Goal: Task Accomplishment & Management: Manage account settings

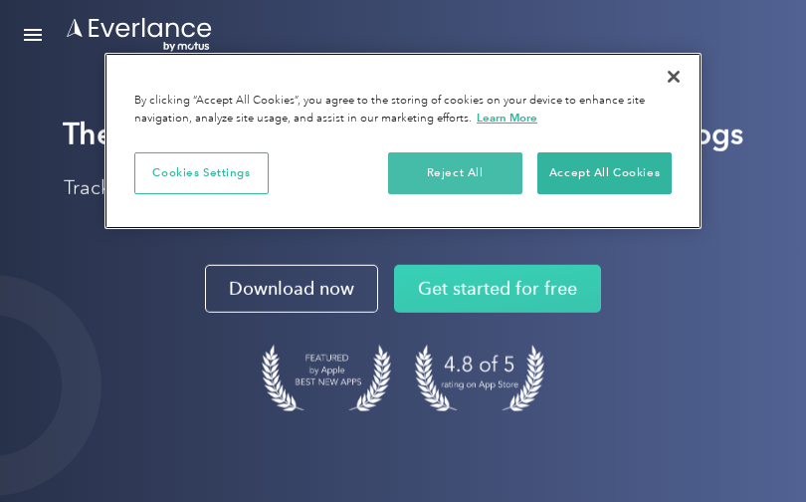
click at [500, 165] on button "Reject All" at bounding box center [455, 173] width 134 height 42
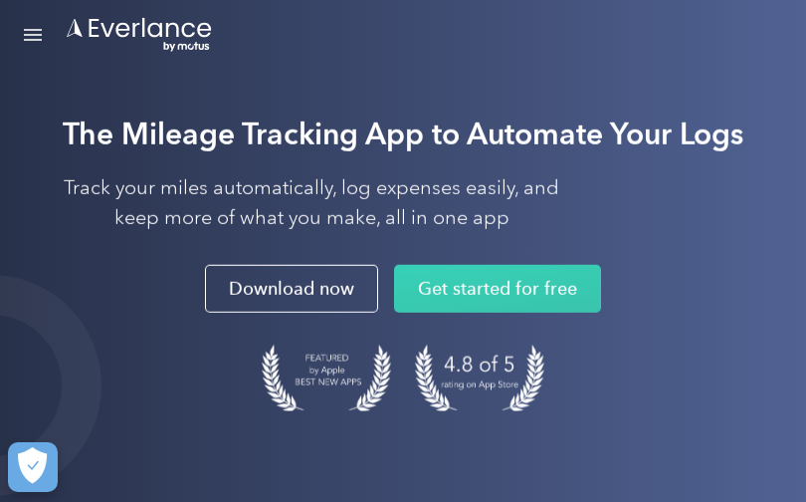
click at [25, 34] on div "Open Menu" at bounding box center [33, 35] width 18 height 2
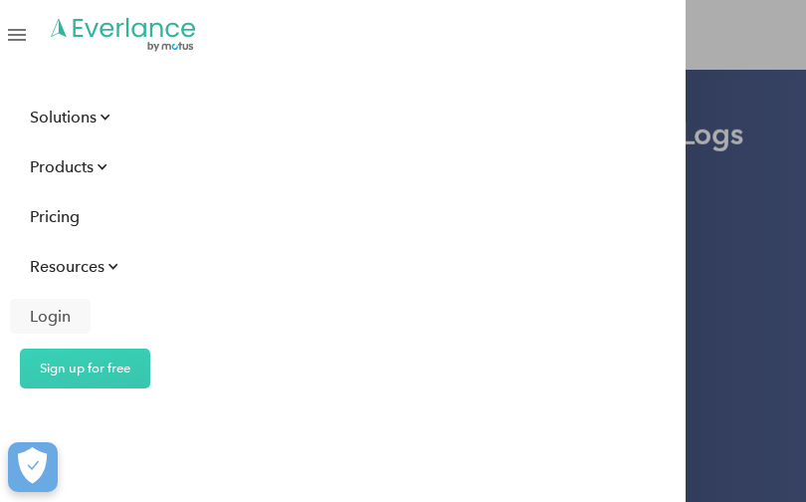
click at [64, 314] on div "Login" at bounding box center [50, 316] width 41 height 25
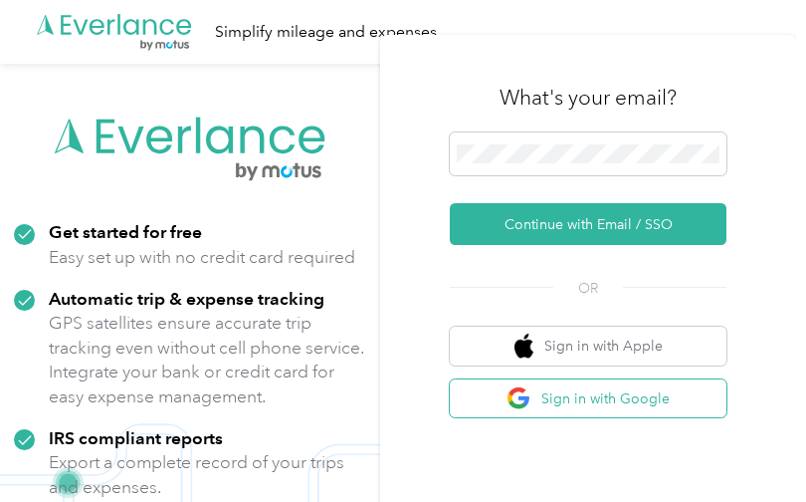
click at [605, 390] on button "Sign in with Google" at bounding box center [588, 398] width 277 height 39
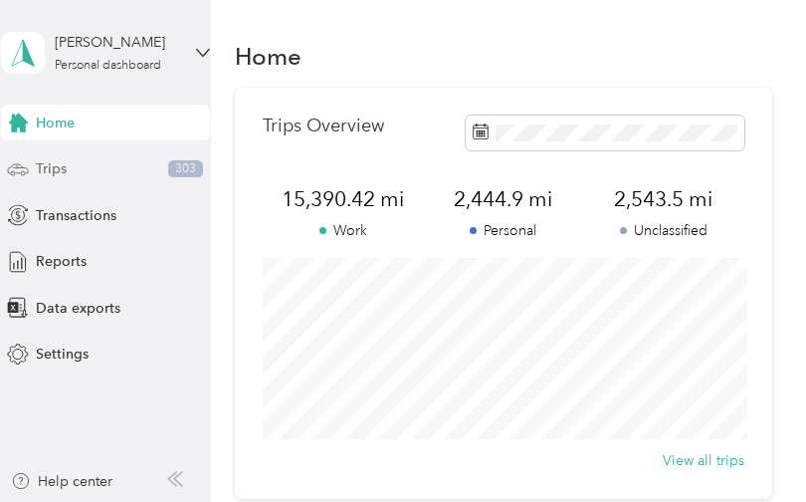
click at [74, 176] on div "Trips 303" at bounding box center [105, 169] width 209 height 36
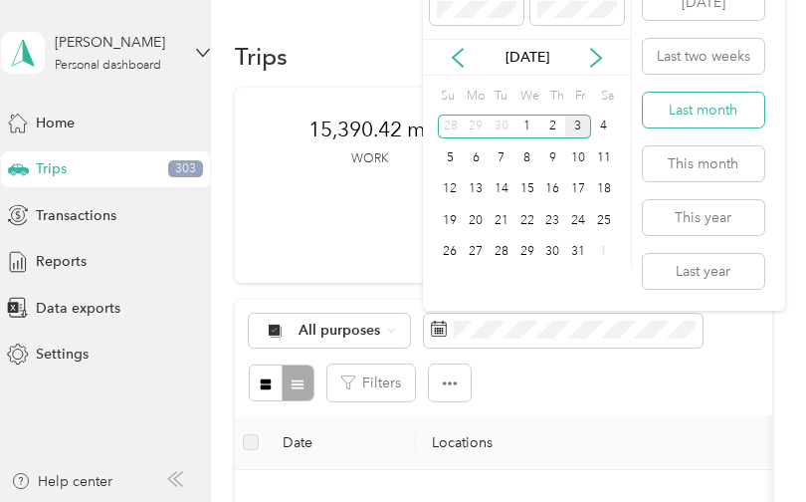
click at [724, 114] on button "Last month" at bounding box center [703, 110] width 121 height 35
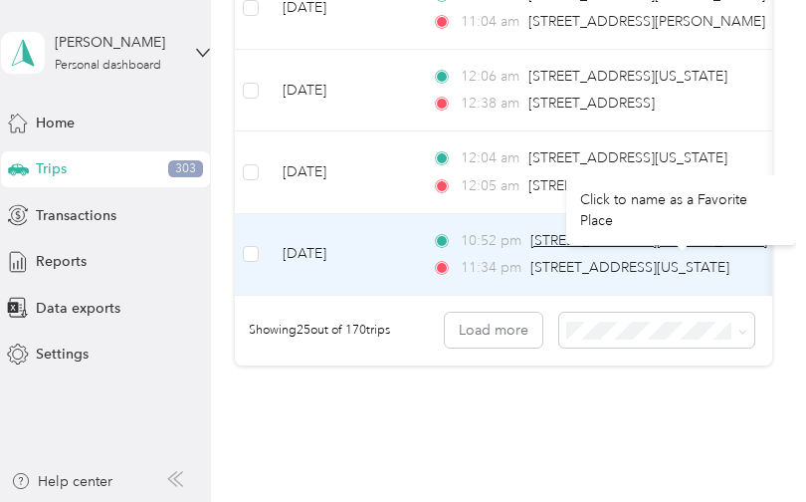
scroll to position [2132, 0]
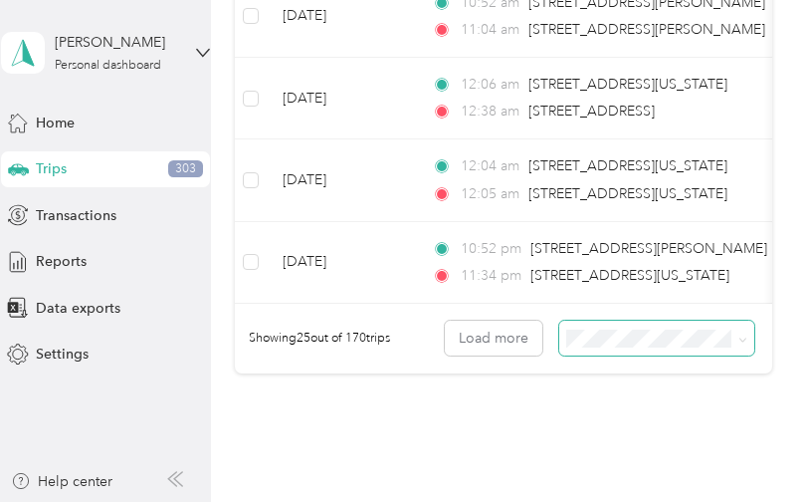
click at [748, 337] on icon at bounding box center [743, 340] width 9 height 9
click at [625, 446] on div "100 per load" at bounding box center [661, 444] width 167 height 21
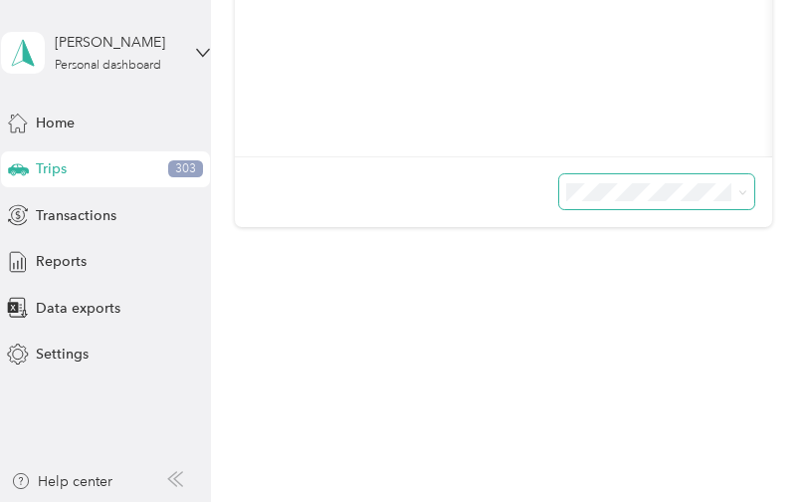
scroll to position [738, 0]
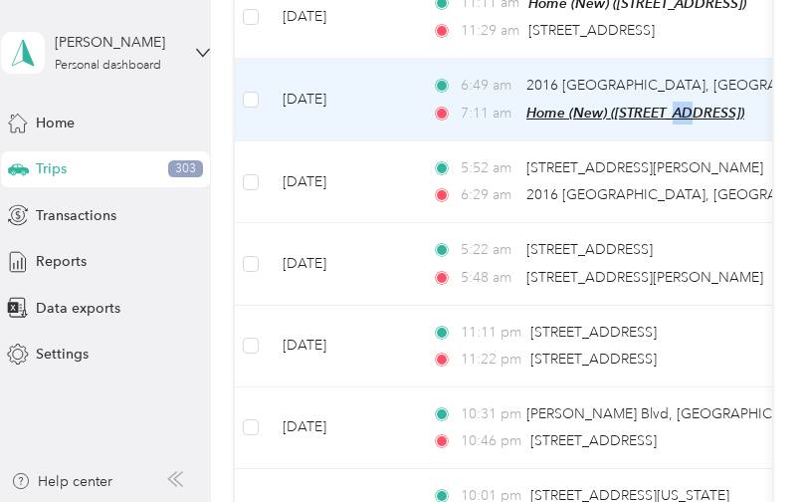
drag, startPoint x: 689, startPoint y: 115, endPoint x: 674, endPoint y: 99, distance: 22.6
click at [678, 105] on span "Home (New) (8101 Green Lantern St, Northwest Raleigh, Raleigh, NC , Raleigh, NC)" at bounding box center [636, 113] width 218 height 16
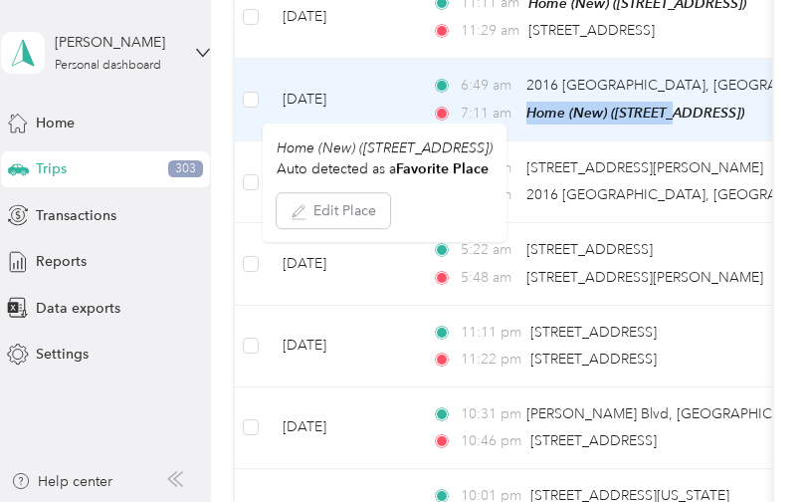
drag, startPoint x: 526, startPoint y: 103, endPoint x: 451, endPoint y: 162, distance: 95.6
click at [451, 162] on body "Nina Borji Personal dashboard Home Trips 303 Transactions Reports Data exports …" at bounding box center [398, 251] width 796 height 502
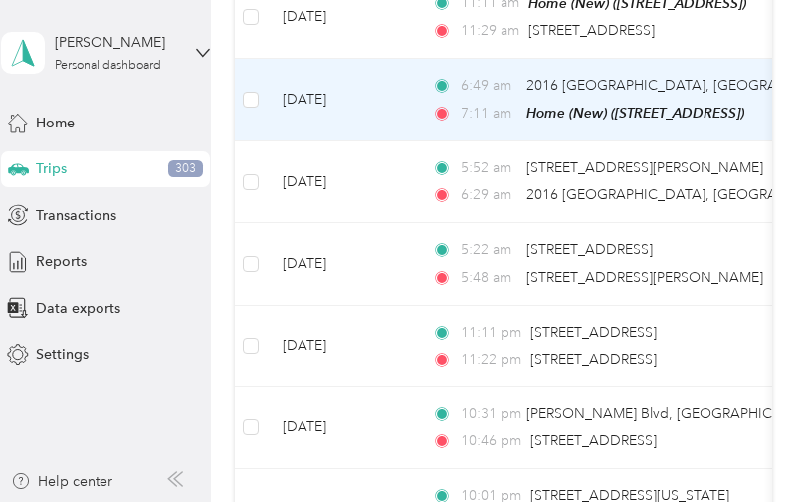
click at [407, 198] on div "Edit Place" at bounding box center [385, 207] width 216 height 42
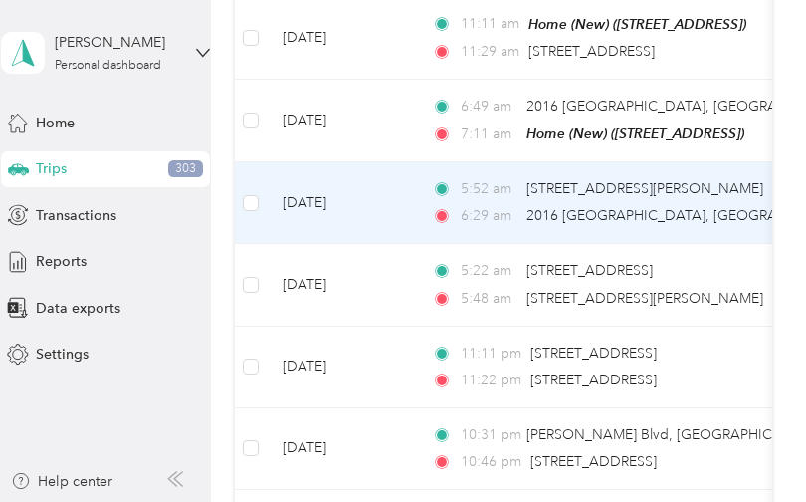
click at [409, 195] on td "Sep 30, 2025" at bounding box center [341, 203] width 149 height 82
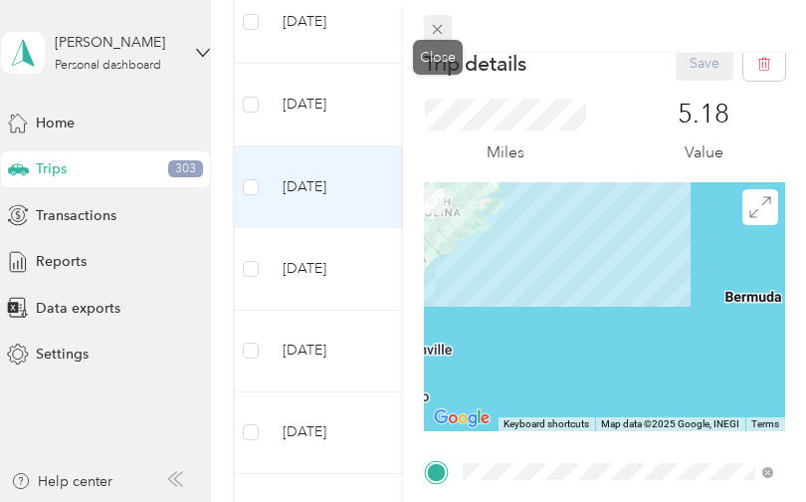
click at [430, 30] on icon at bounding box center [437, 29] width 17 height 17
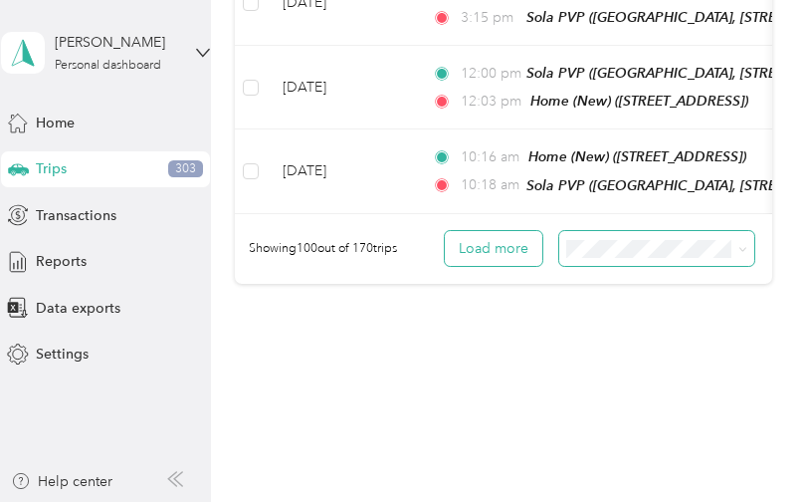
click at [491, 231] on button "Load more" at bounding box center [494, 248] width 98 height 35
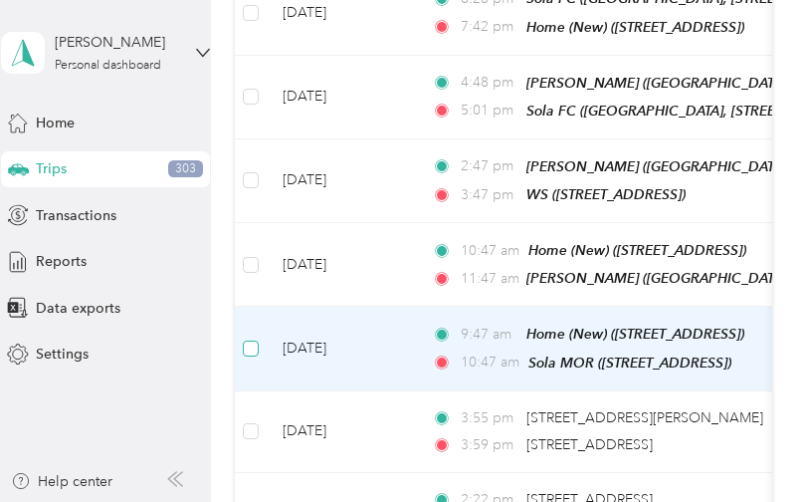
scroll to position [0, 9]
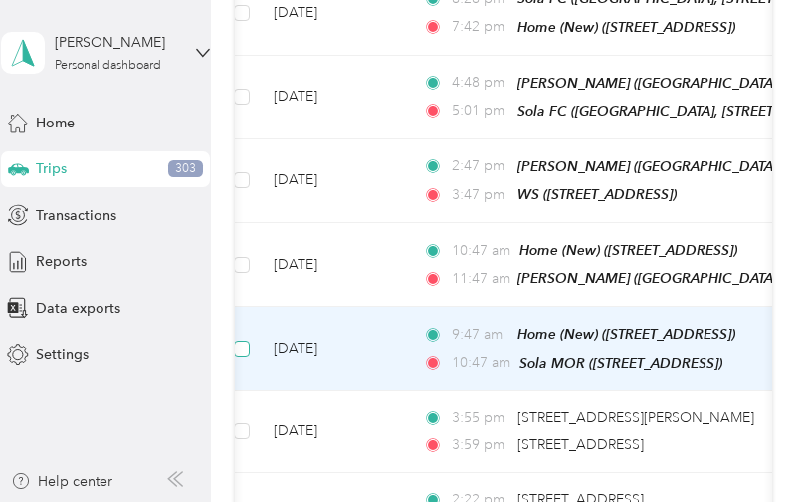
click at [250, 340] on span at bounding box center [242, 348] width 16 height 16
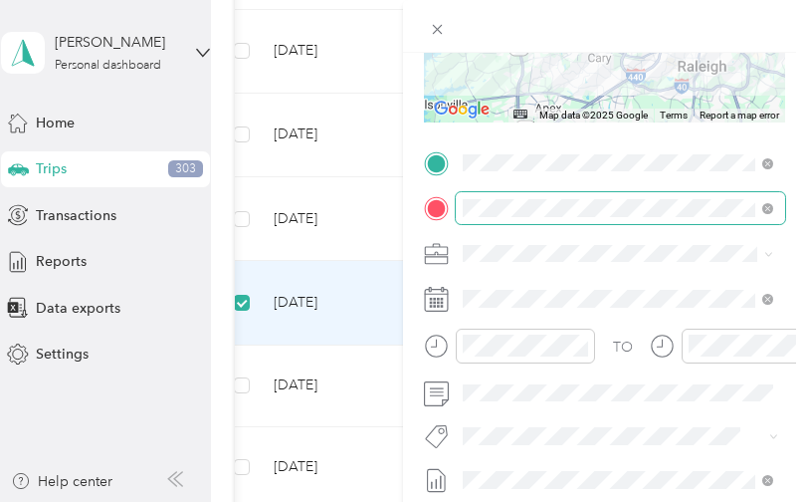
scroll to position [294, 0]
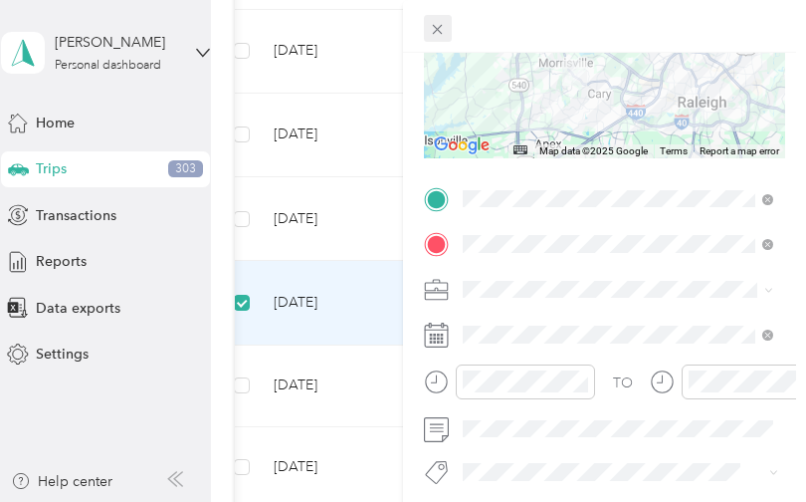
click at [442, 28] on icon at bounding box center [437, 29] width 17 height 17
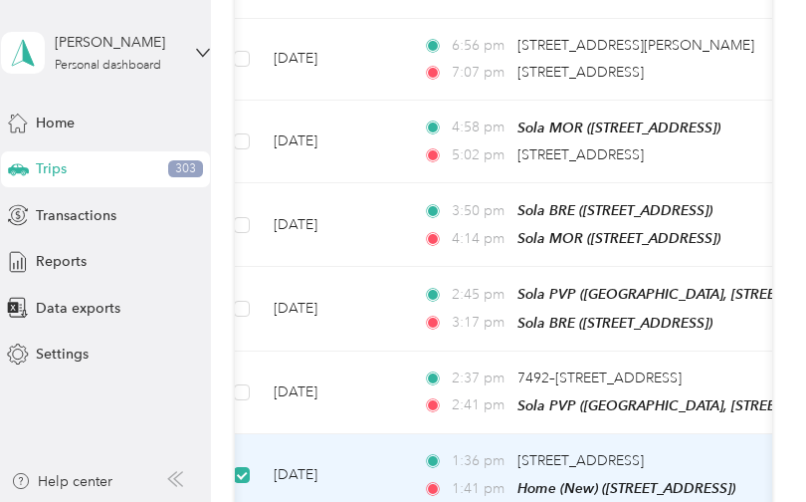
scroll to position [12862, 0]
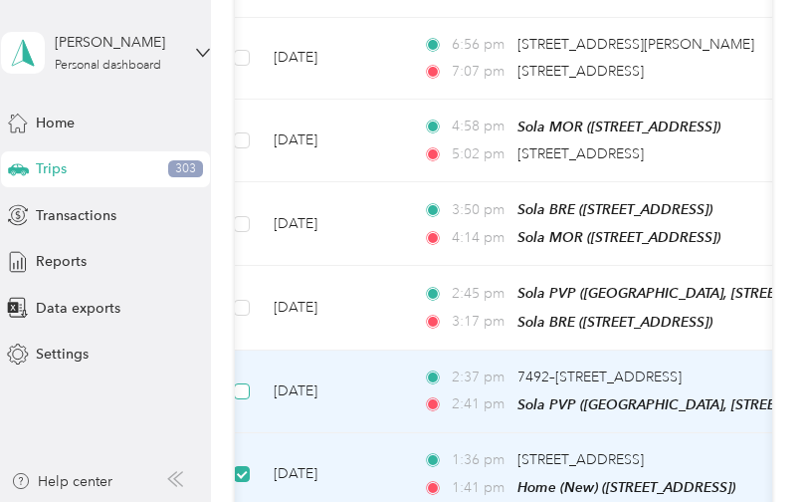
click at [247, 383] on span at bounding box center [242, 391] width 16 height 16
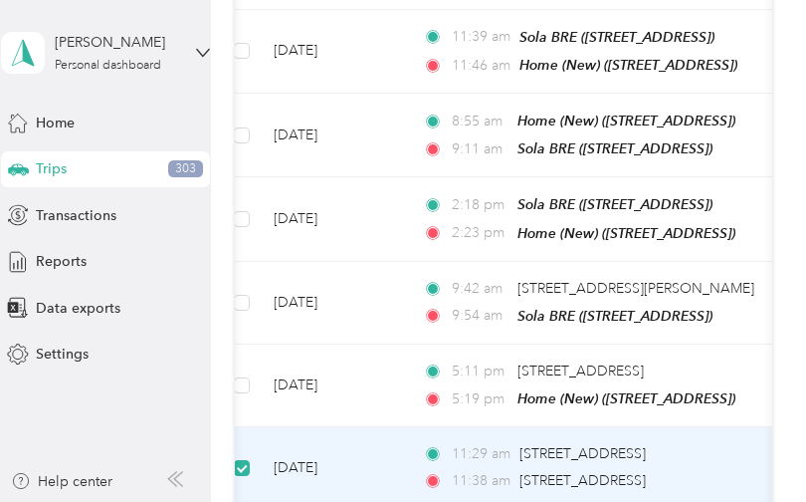
scroll to position [12286, 0]
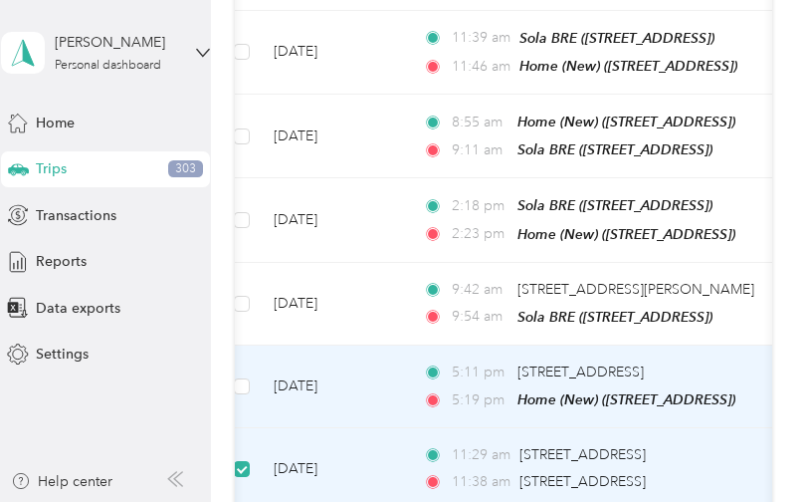
click at [255, 345] on td at bounding box center [242, 386] width 32 height 83
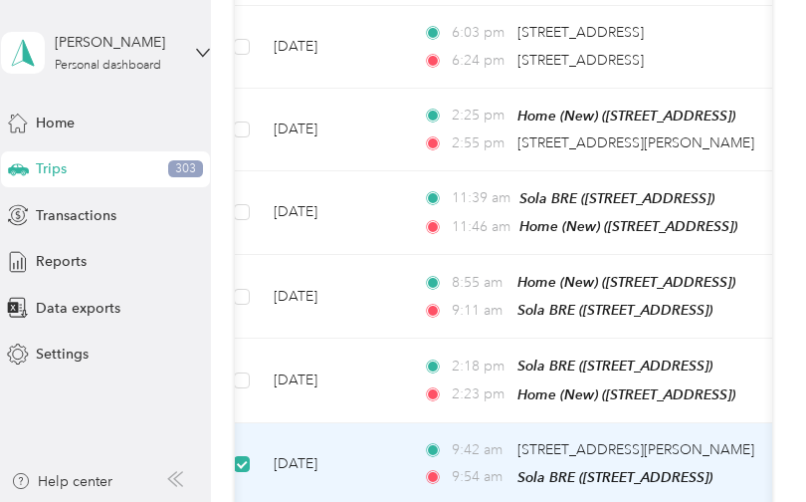
scroll to position [12116, 0]
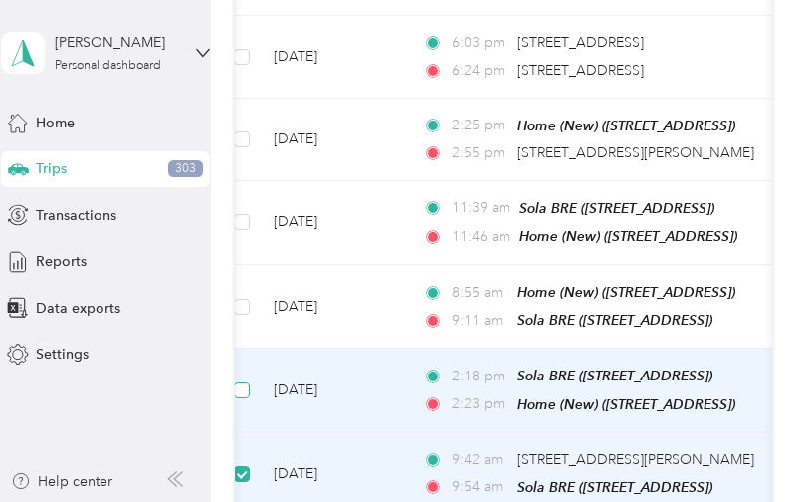
click at [248, 382] on span at bounding box center [242, 390] width 16 height 16
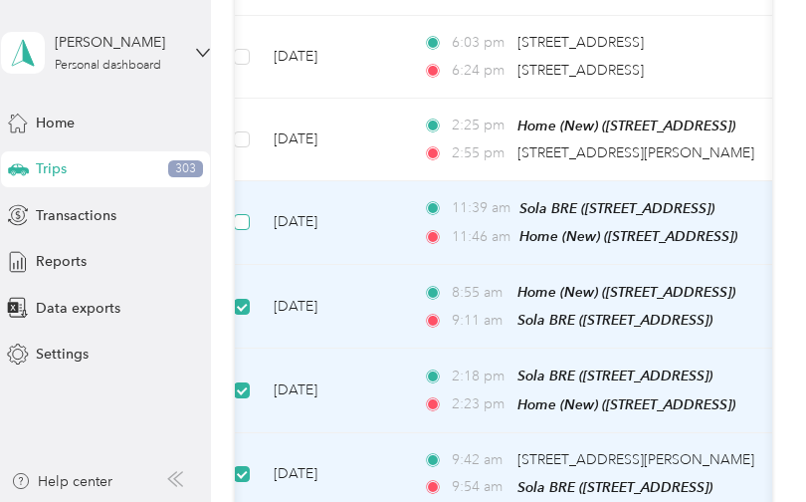
click at [247, 214] on span at bounding box center [242, 222] width 16 height 16
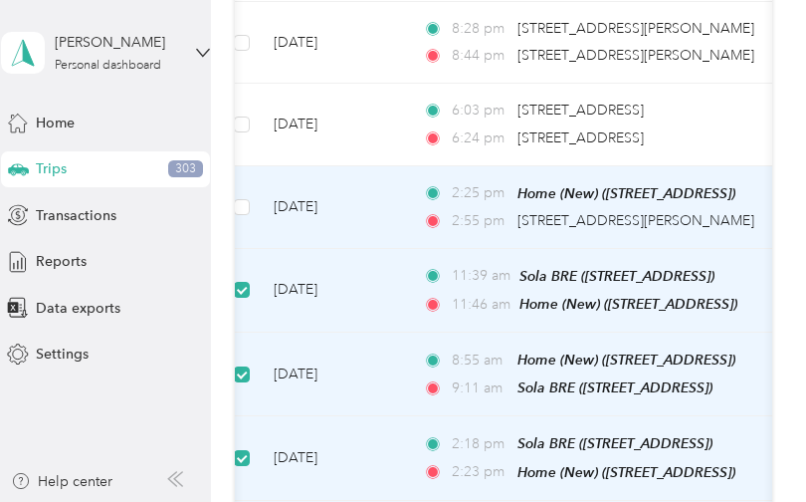
scroll to position [11849, 0]
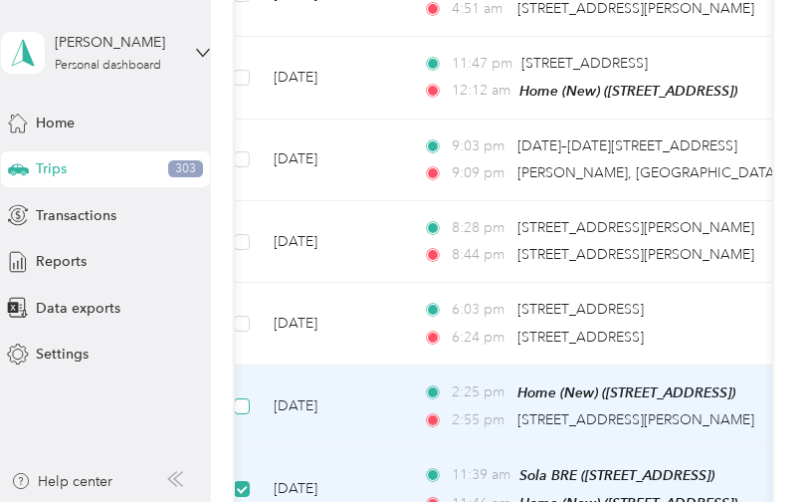
click at [249, 398] on span at bounding box center [242, 406] width 16 height 16
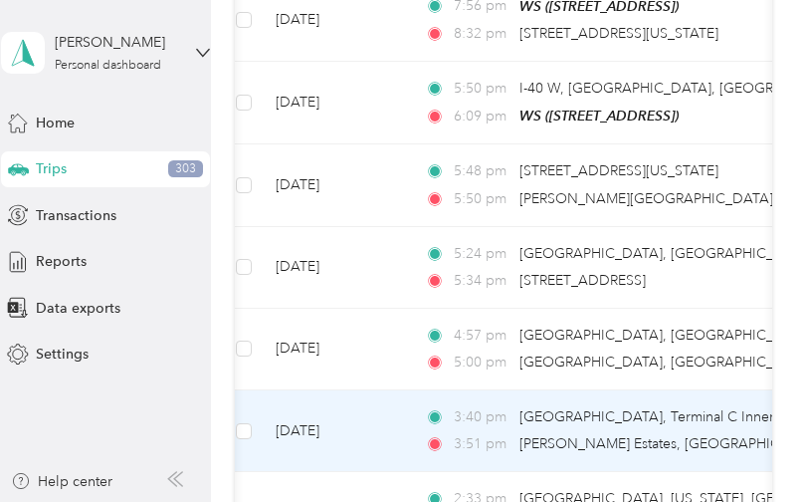
scroll to position [10346, 0]
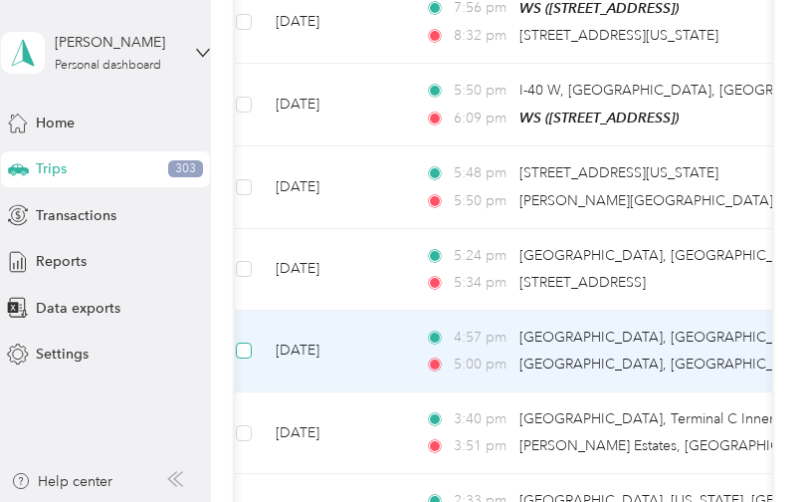
click at [249, 342] on span at bounding box center [244, 350] width 16 height 16
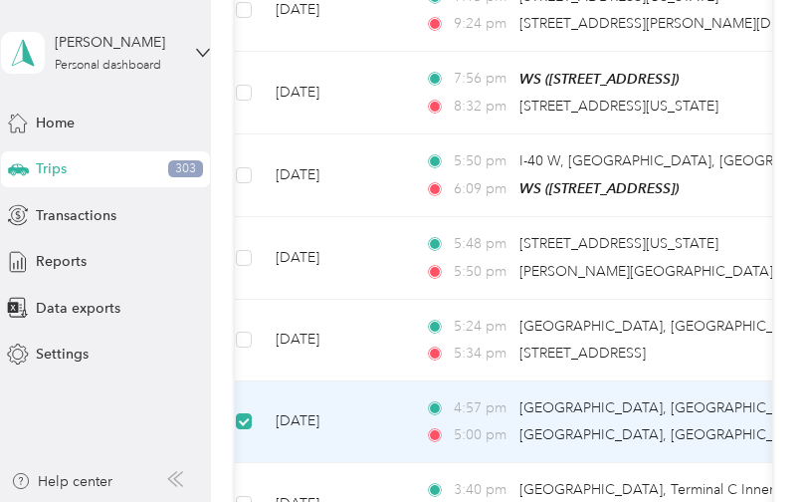
scroll to position [10257, 0]
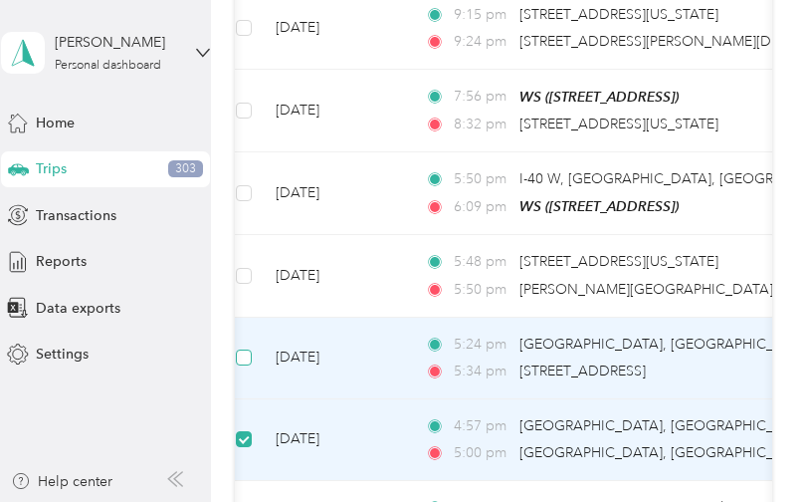
click at [244, 349] on span at bounding box center [244, 357] width 16 height 16
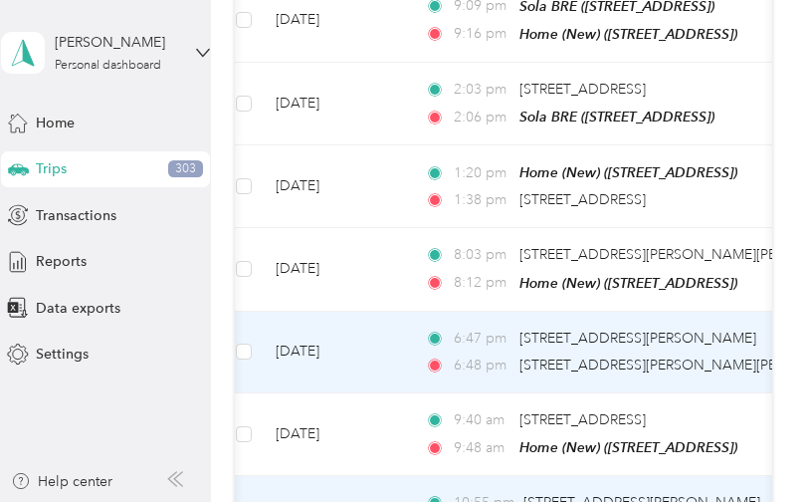
scroll to position [9596, 0]
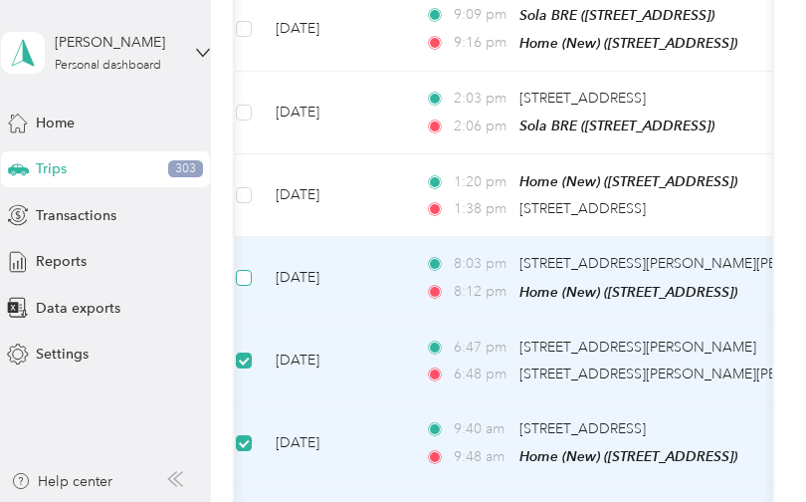
click at [250, 270] on span at bounding box center [244, 278] width 16 height 16
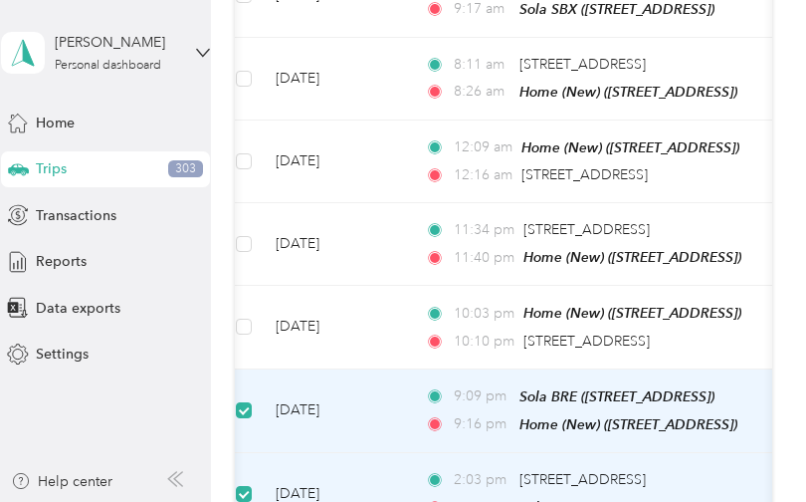
scroll to position [9169, 0]
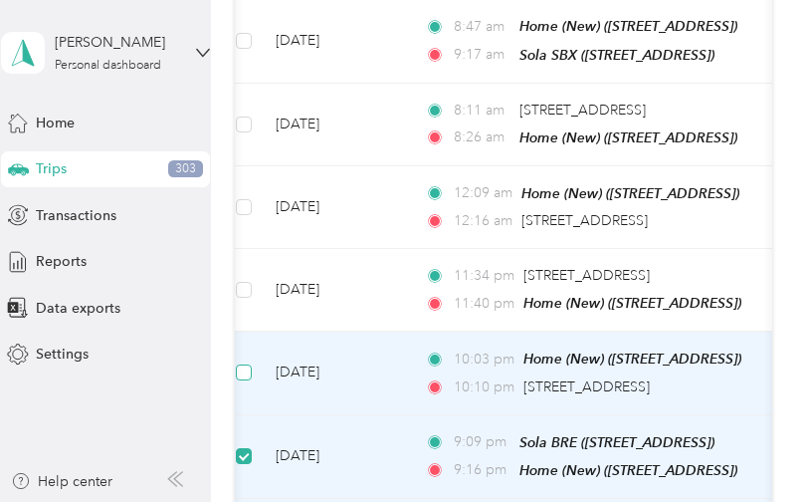
click at [249, 364] on span at bounding box center [244, 372] width 16 height 16
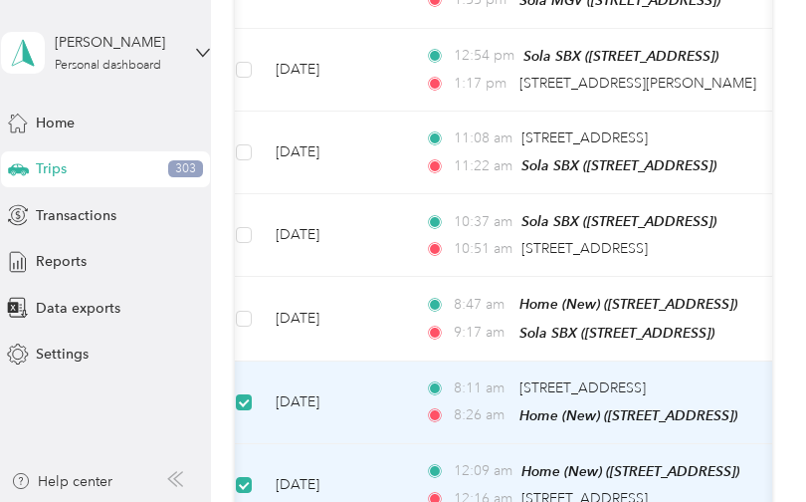
scroll to position [8889, 0]
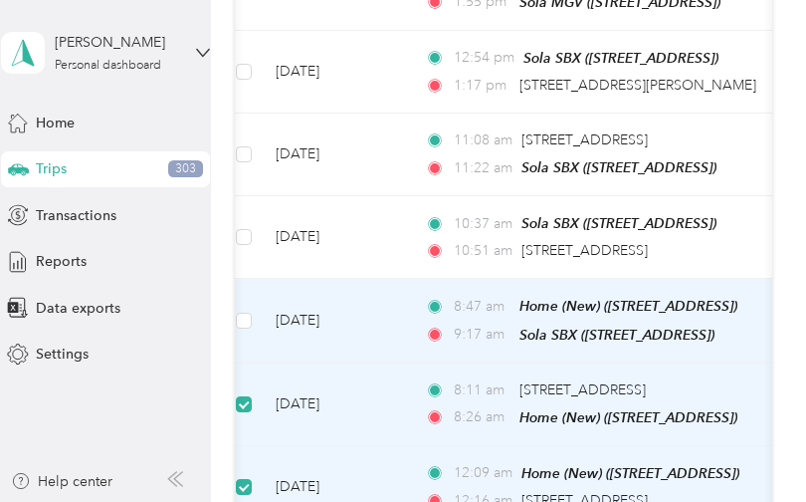
click at [253, 279] on td at bounding box center [244, 321] width 32 height 84
click at [250, 313] on span at bounding box center [244, 321] width 16 height 16
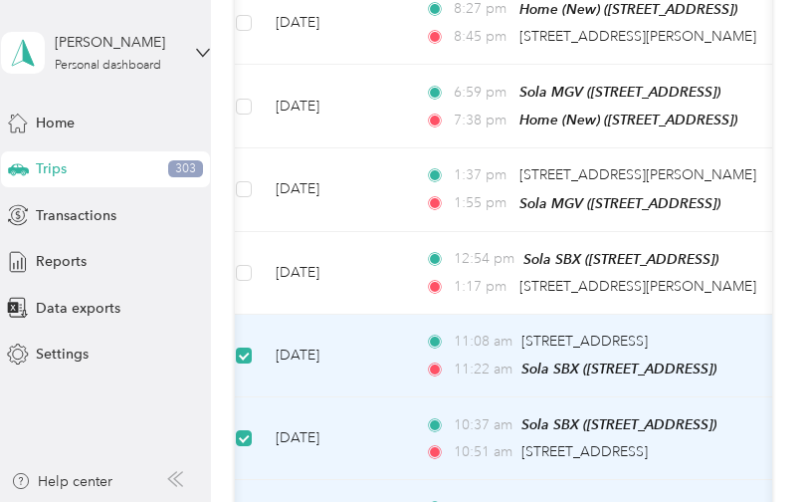
scroll to position [8684, 0]
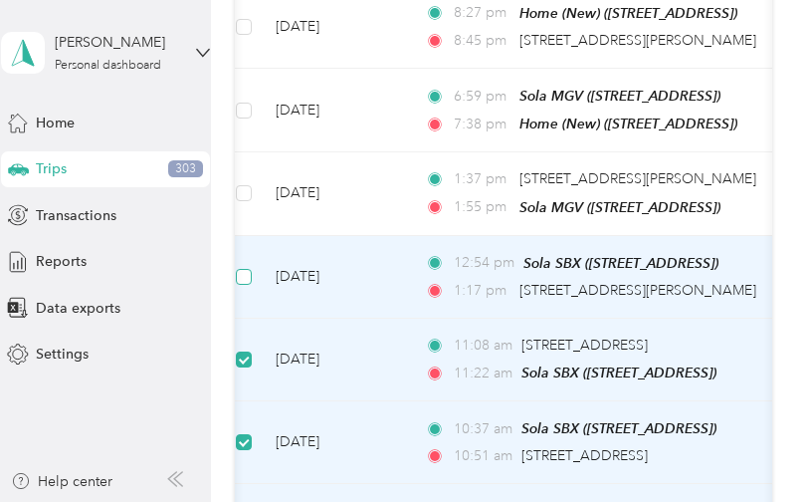
click at [248, 266] on label at bounding box center [244, 277] width 16 height 22
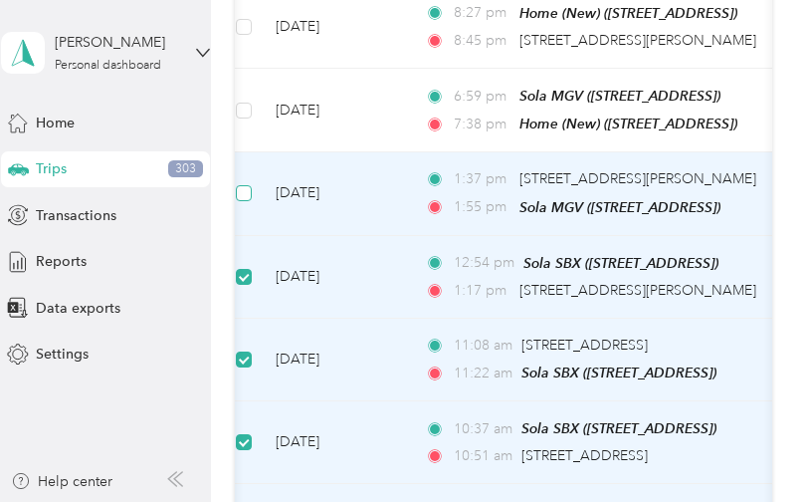
click at [249, 185] on span at bounding box center [244, 193] width 16 height 16
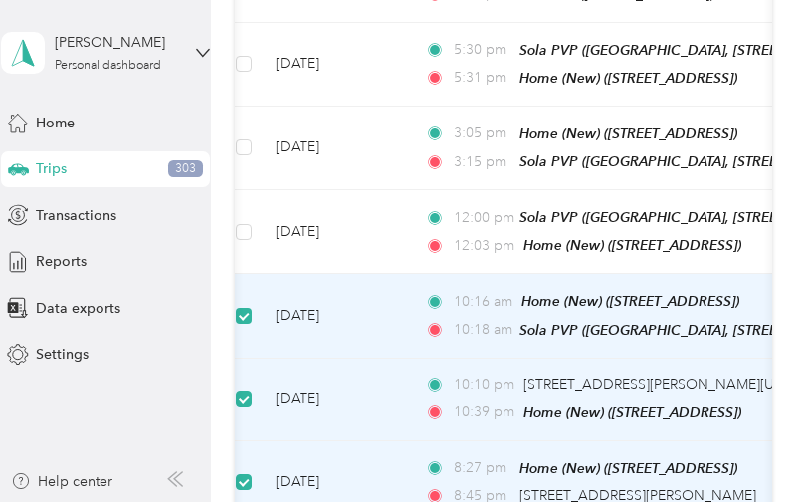
scroll to position [8215, 0]
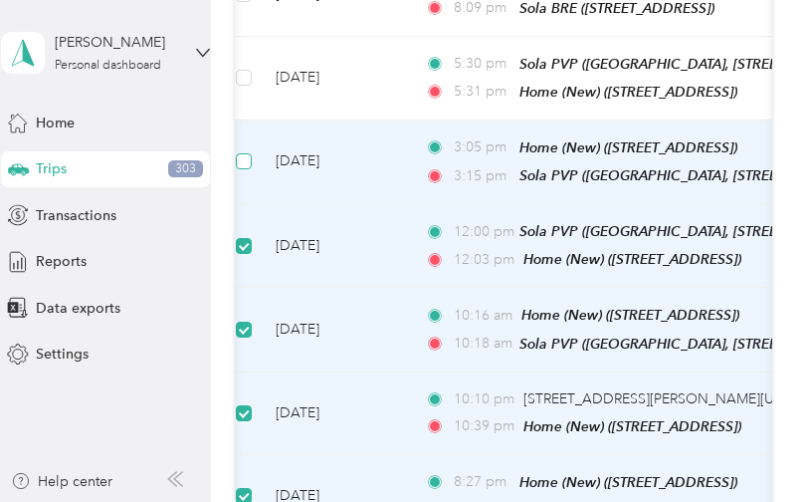
click at [245, 153] on span at bounding box center [244, 161] width 16 height 16
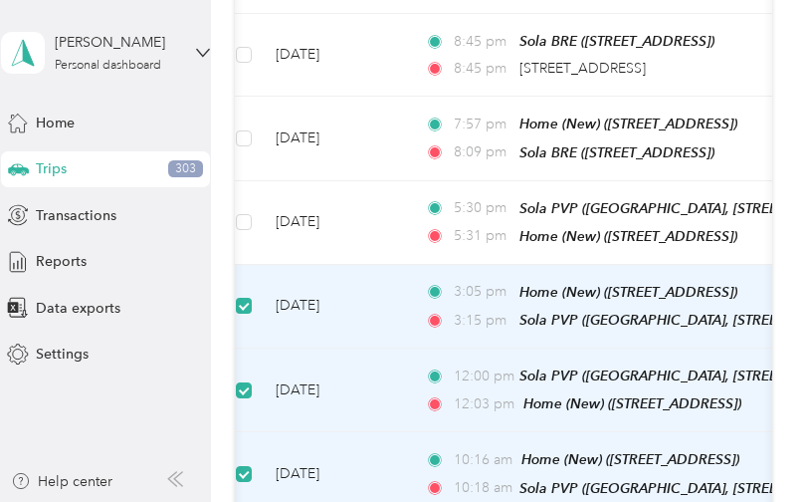
scroll to position [8068, 0]
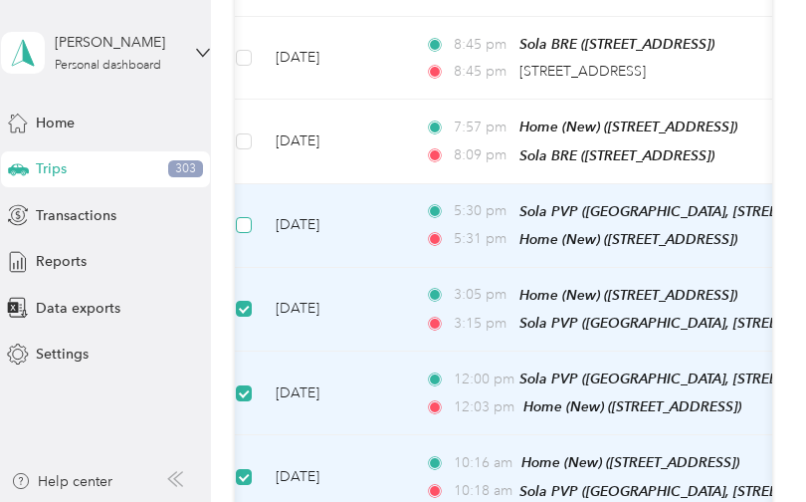
click at [250, 217] on span at bounding box center [244, 225] width 16 height 16
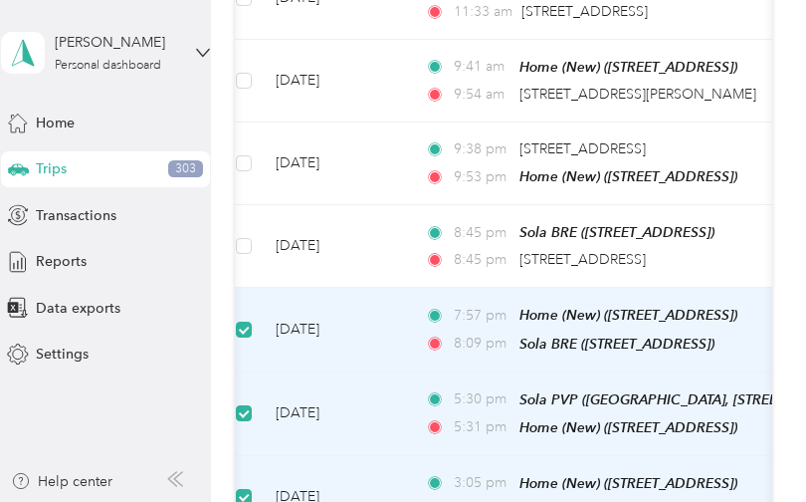
scroll to position [7879, 0]
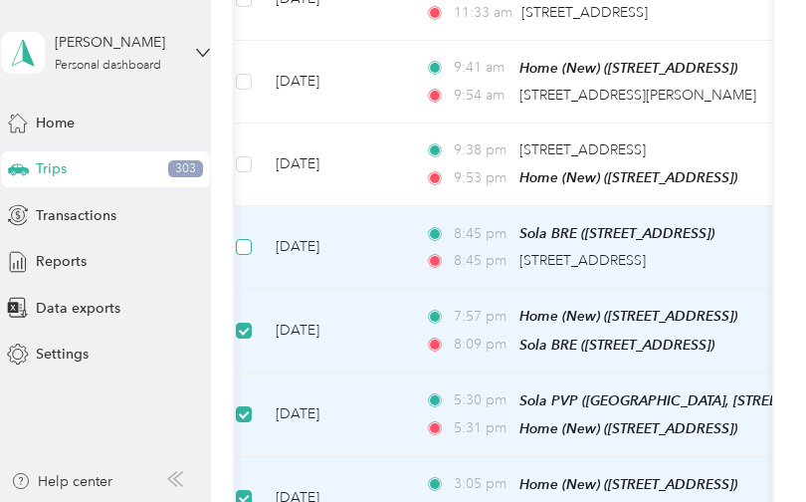
click at [248, 239] on span at bounding box center [244, 247] width 16 height 16
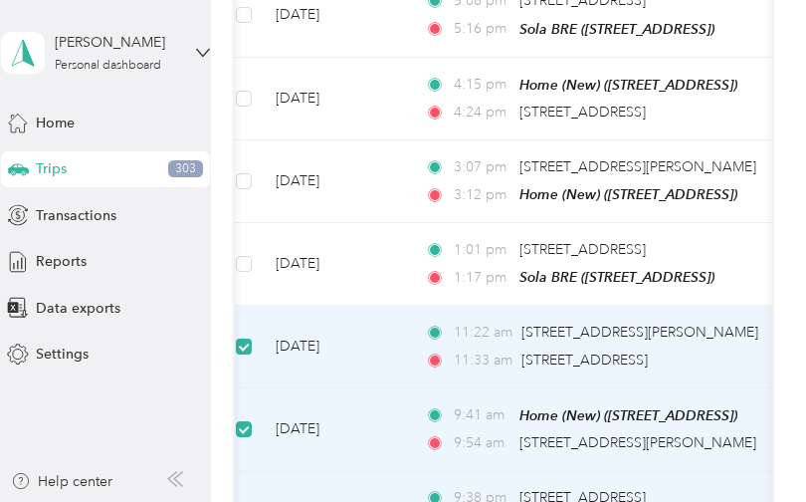
scroll to position [7510, 0]
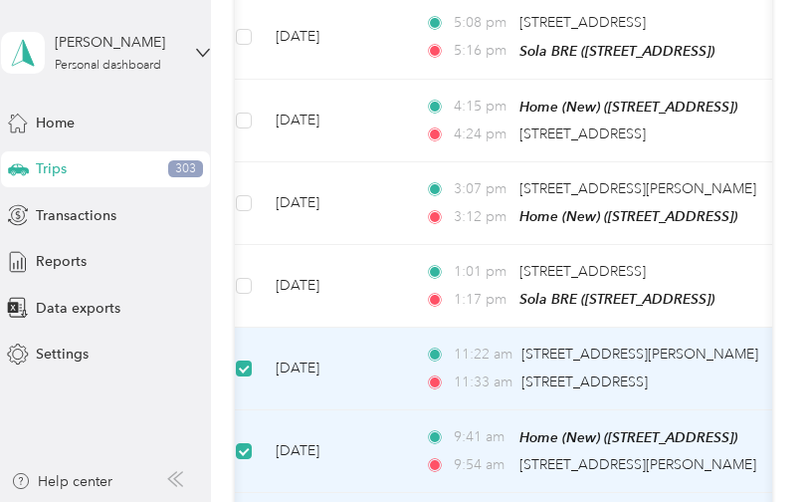
click at [247, 360] on span at bounding box center [244, 368] width 16 height 16
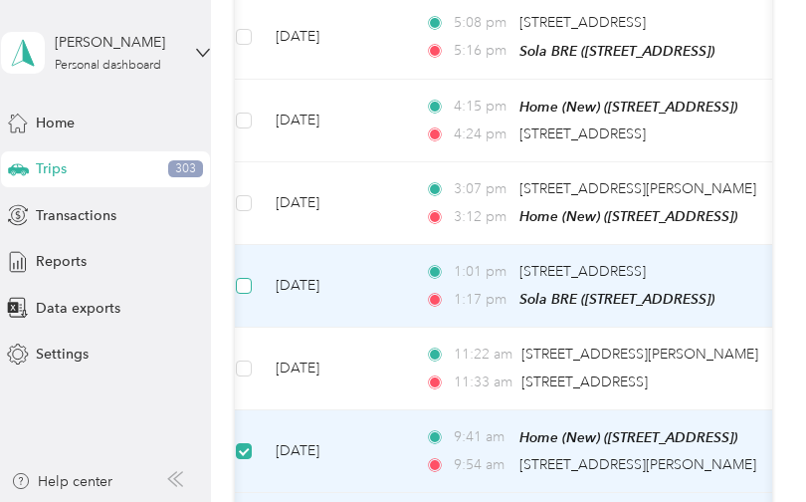
click at [249, 278] on span at bounding box center [244, 286] width 16 height 16
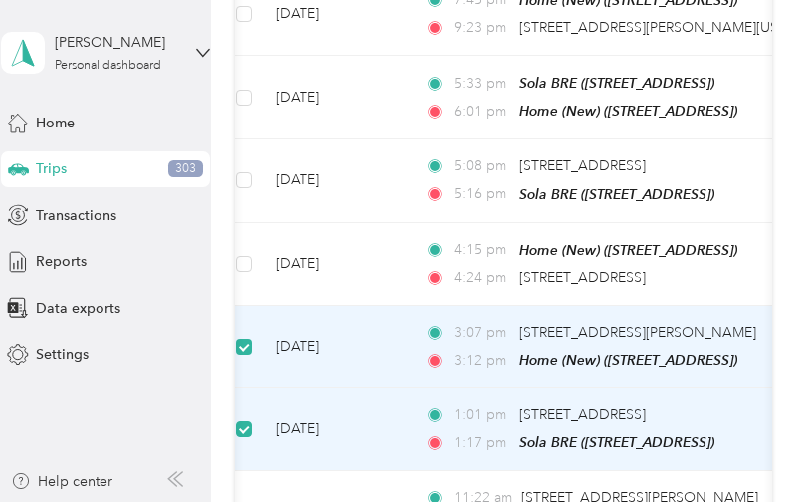
scroll to position [7342, 0]
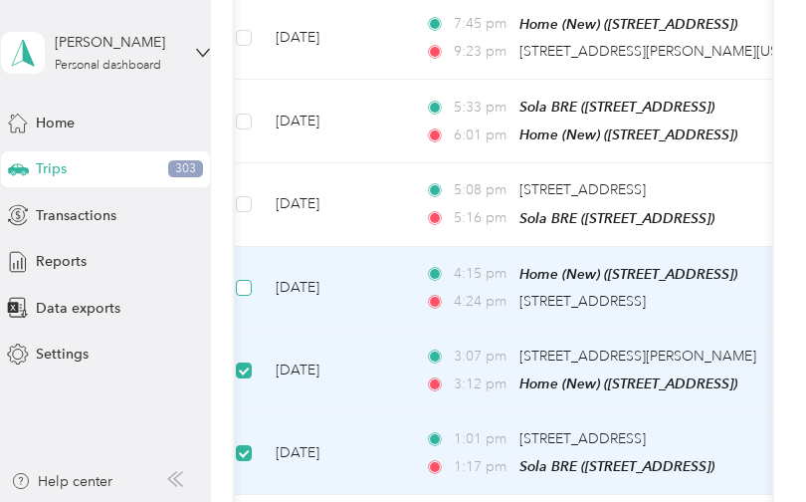
click at [252, 280] on span at bounding box center [244, 288] width 16 height 16
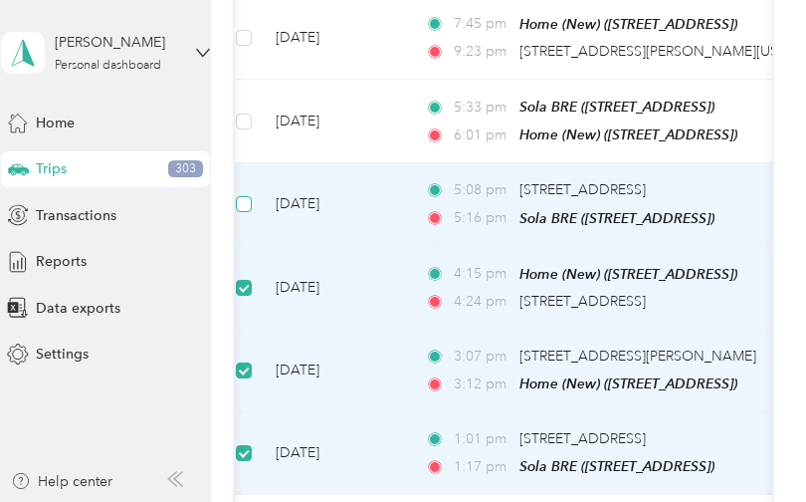
click at [251, 196] on span at bounding box center [244, 204] width 16 height 16
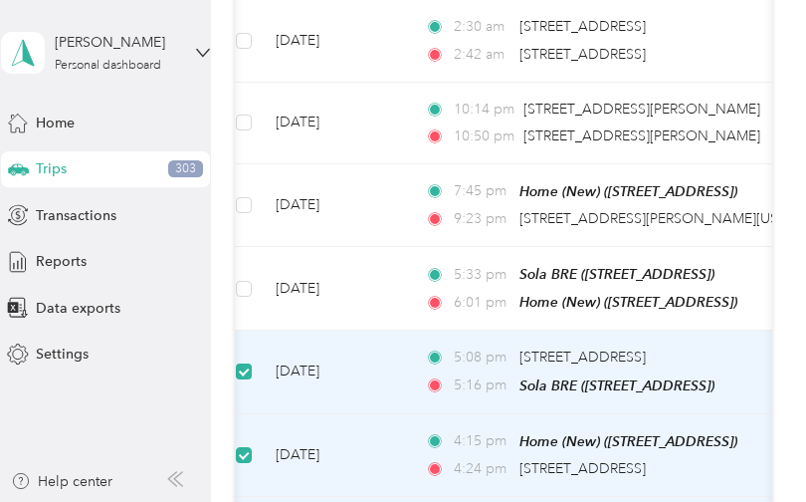
scroll to position [7171, 0]
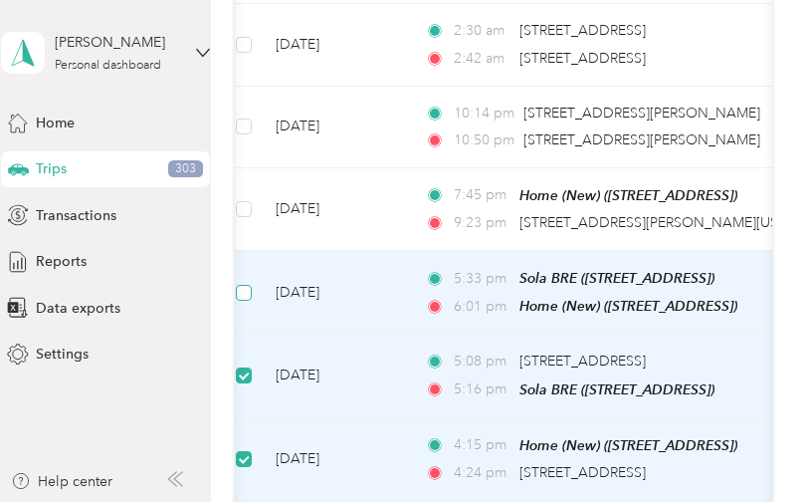
click at [252, 285] on span at bounding box center [244, 293] width 16 height 16
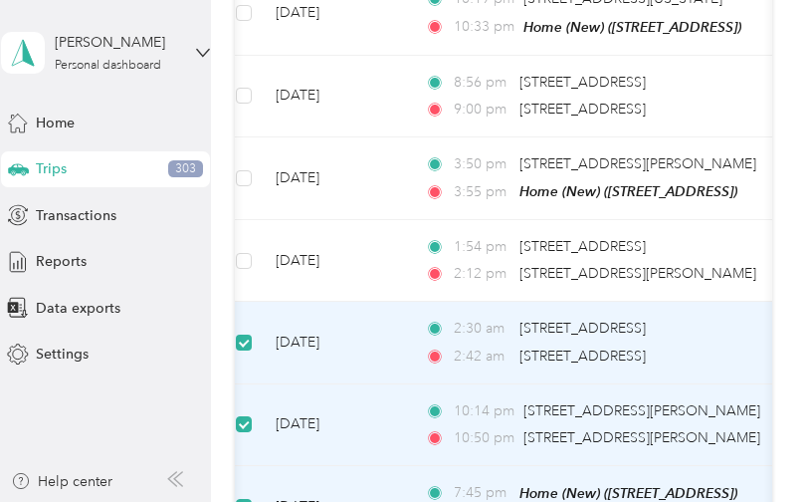
scroll to position [6870, 0]
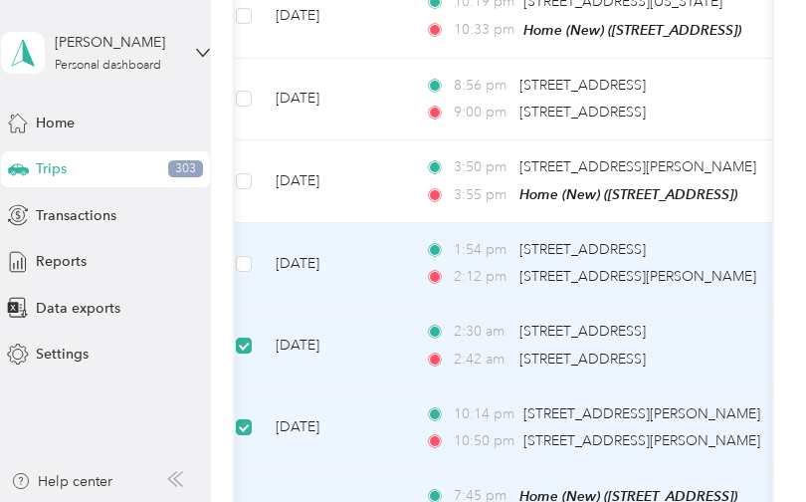
click at [254, 223] on td at bounding box center [244, 264] width 32 height 82
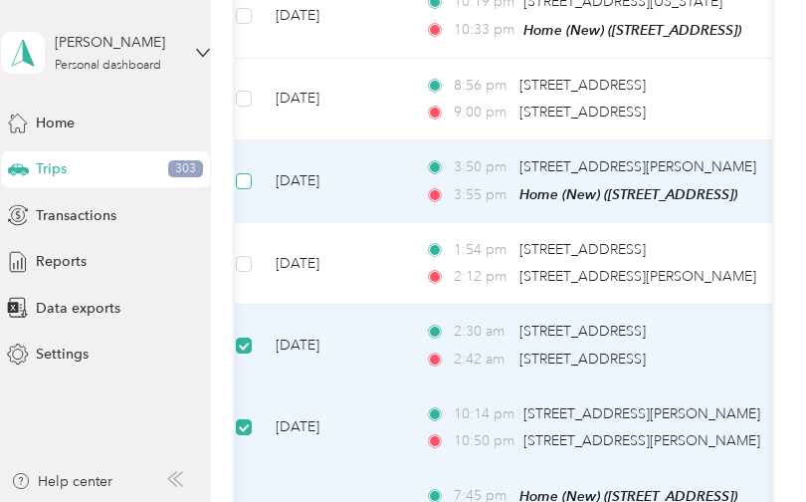
click at [245, 173] on span at bounding box center [244, 181] width 16 height 16
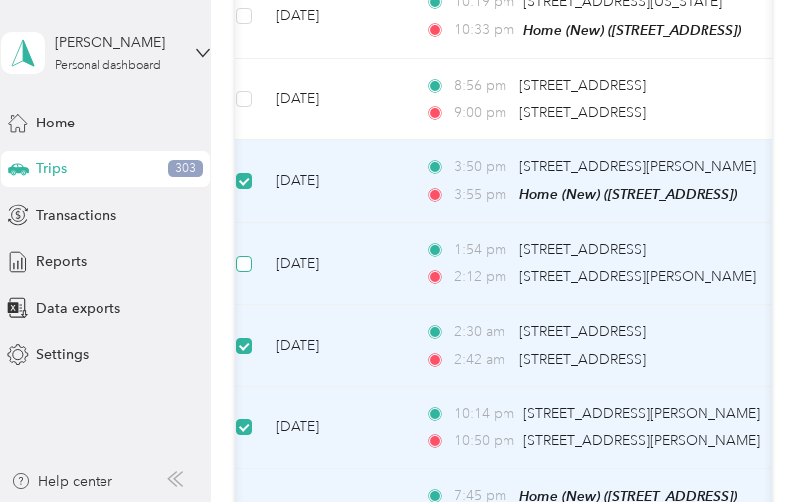
click at [250, 256] on span at bounding box center [244, 264] width 16 height 16
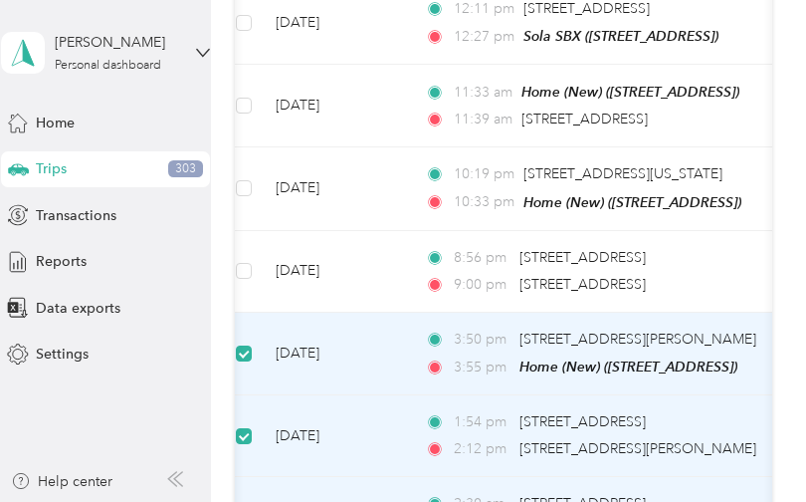
scroll to position [6644, 0]
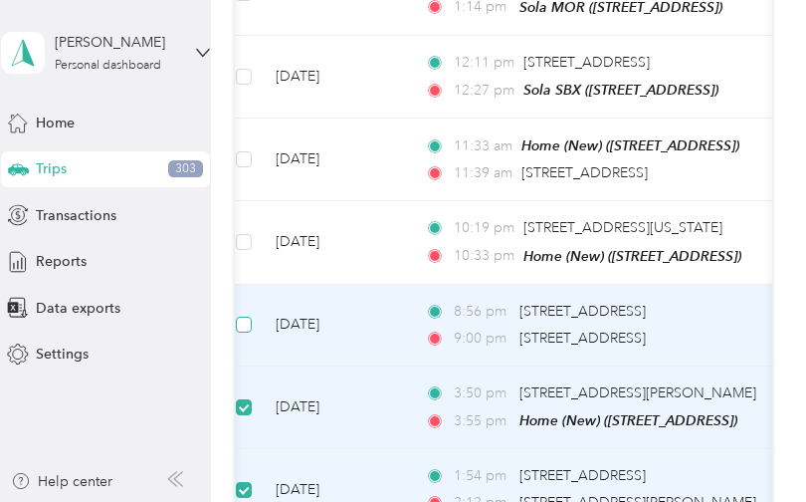
click at [249, 317] on span at bounding box center [244, 325] width 16 height 16
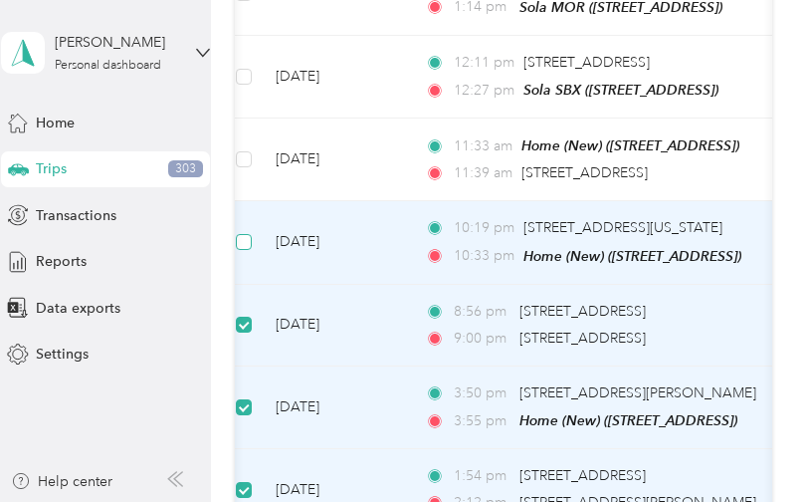
click at [249, 234] on span at bounding box center [244, 242] width 16 height 16
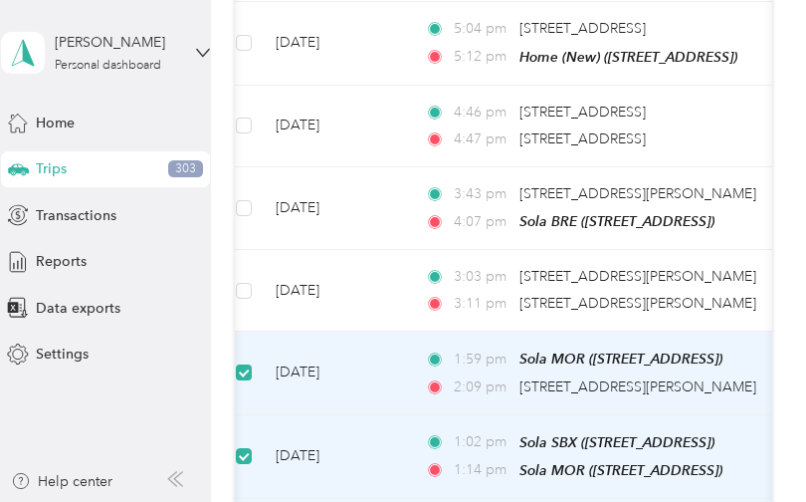
scroll to position [6170, 0]
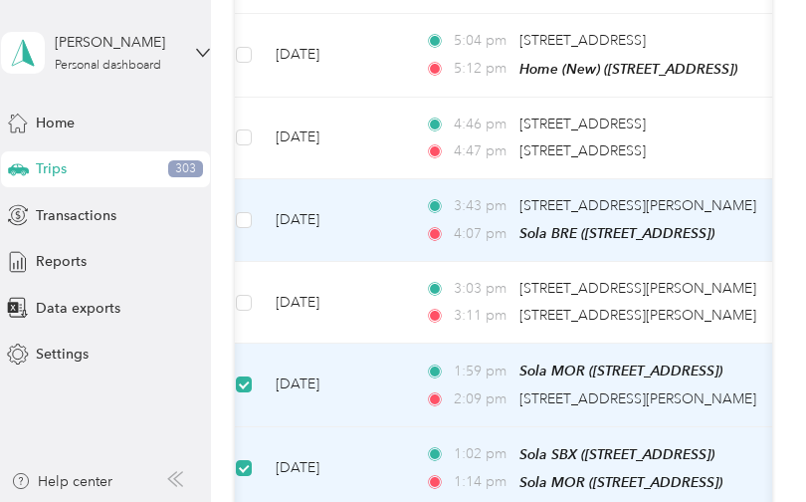
click at [254, 187] on td at bounding box center [244, 220] width 32 height 83
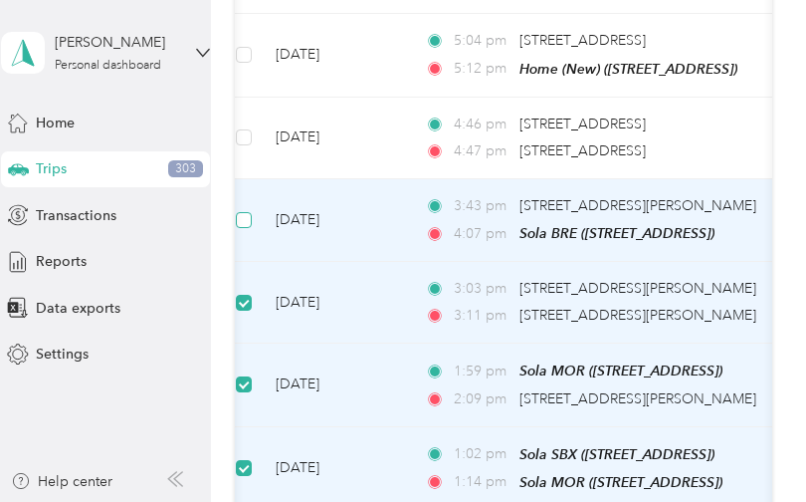
click at [249, 212] on span at bounding box center [244, 220] width 16 height 16
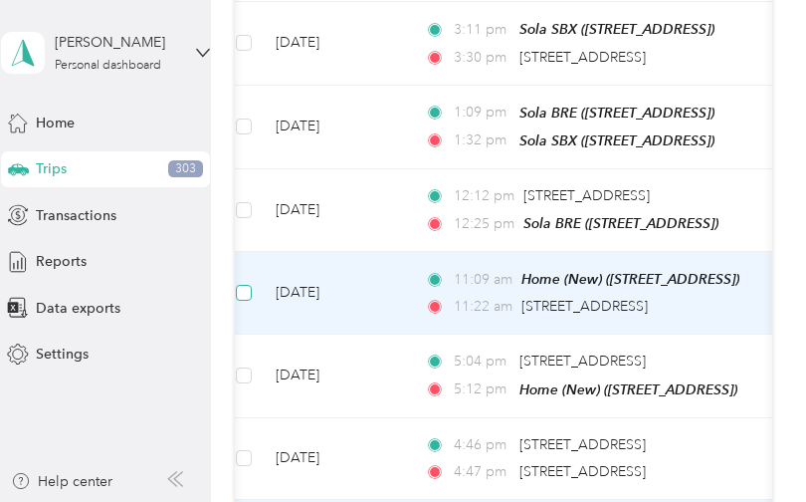
scroll to position [5812, 0]
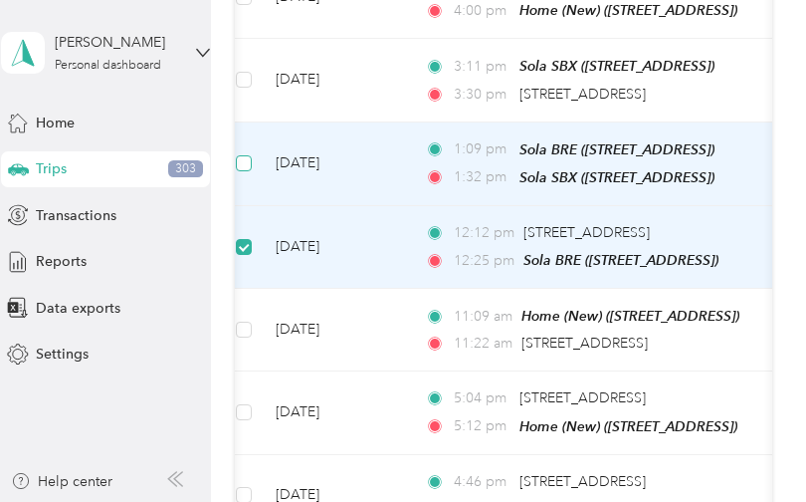
click at [250, 155] on span at bounding box center [244, 163] width 16 height 16
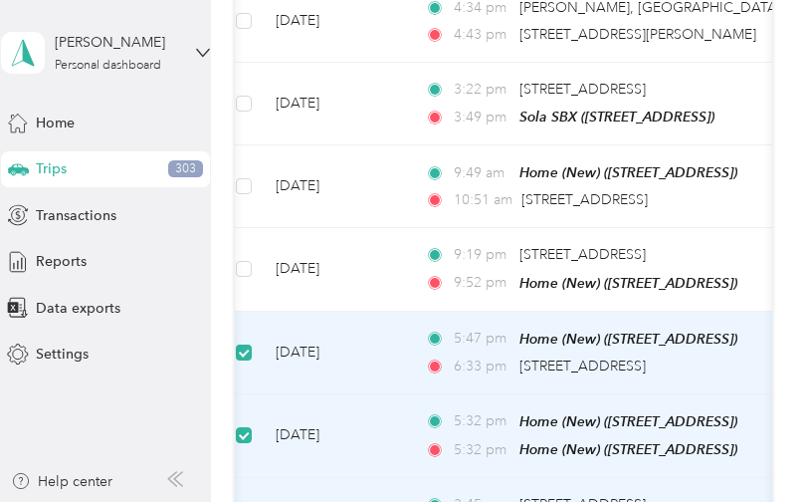
scroll to position [5289, 0]
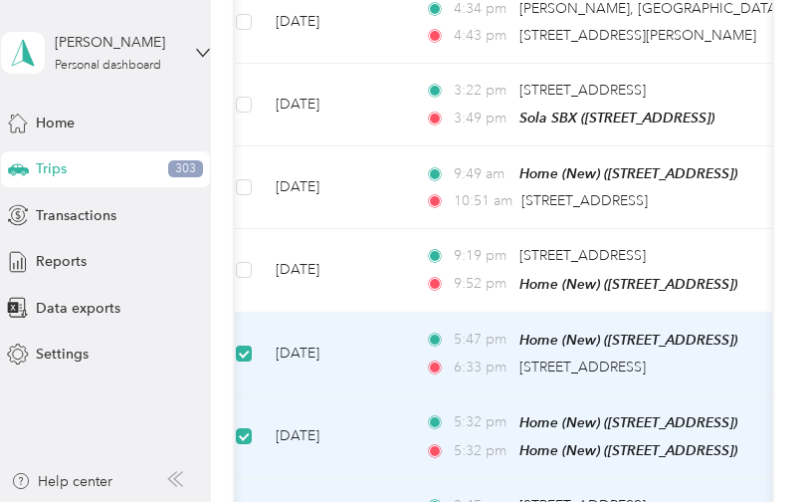
click at [251, 345] on span at bounding box center [244, 353] width 16 height 16
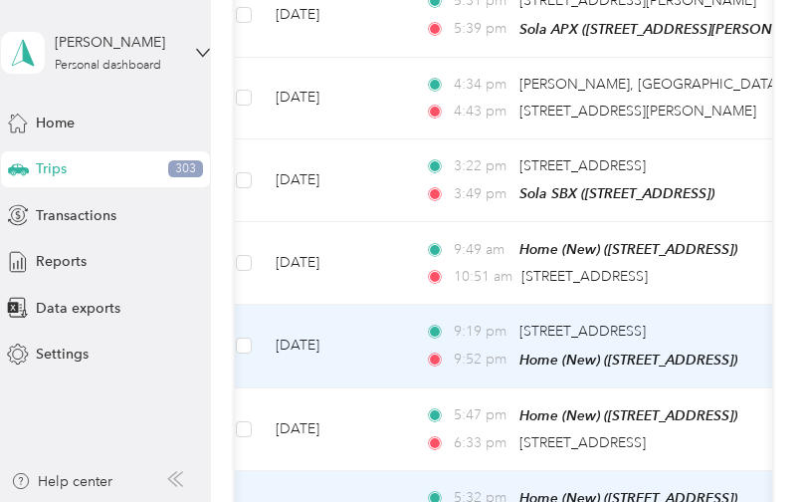
scroll to position [5210, 0]
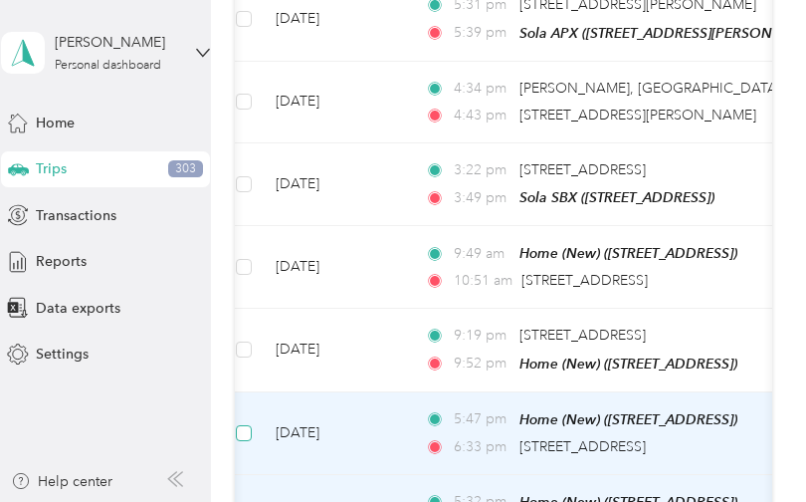
click at [249, 425] on span at bounding box center [244, 433] width 16 height 16
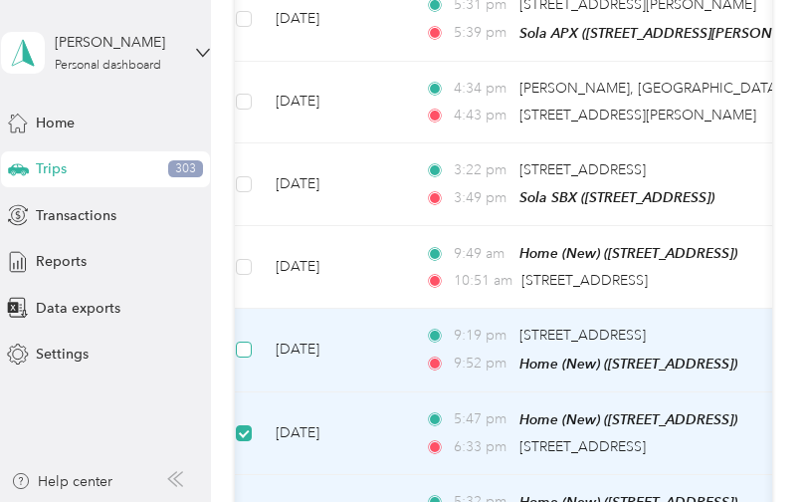
click at [249, 341] on span at bounding box center [244, 349] width 16 height 16
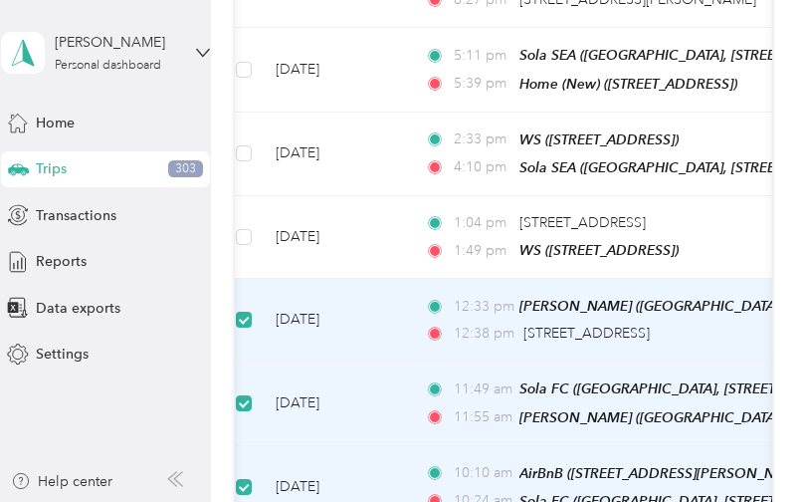
scroll to position [4470, 0]
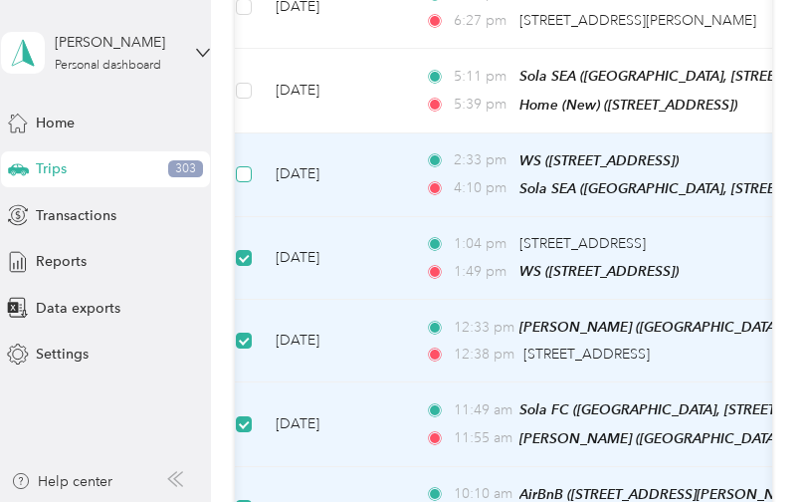
click at [250, 166] on span at bounding box center [244, 174] width 16 height 16
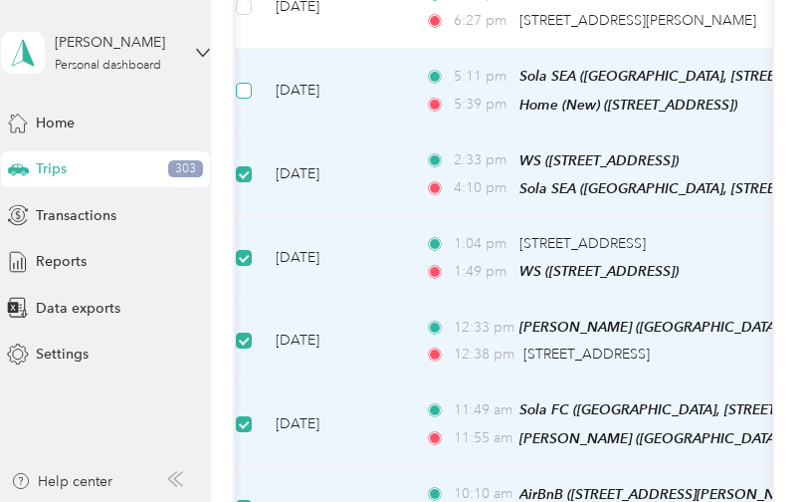
click at [250, 83] on span at bounding box center [244, 91] width 16 height 16
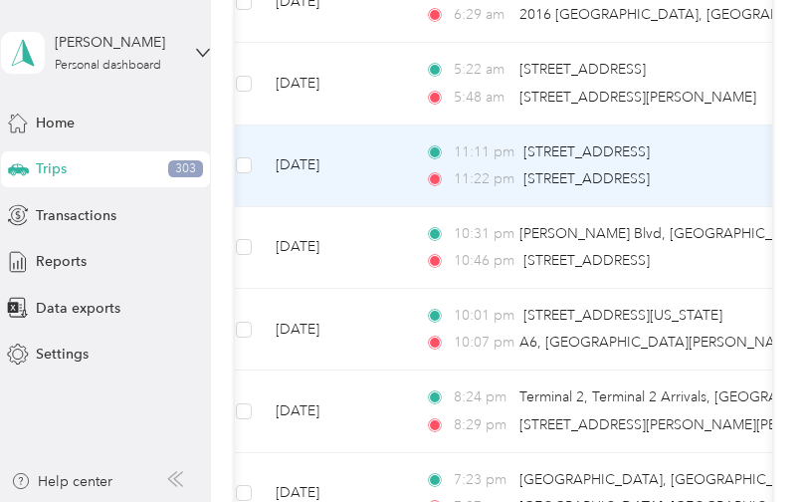
scroll to position [905, 0]
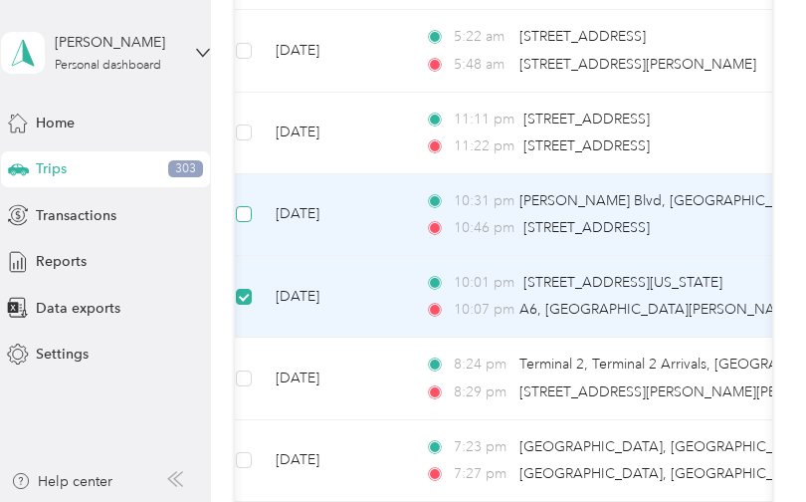
click at [249, 222] on span at bounding box center [244, 214] width 16 height 16
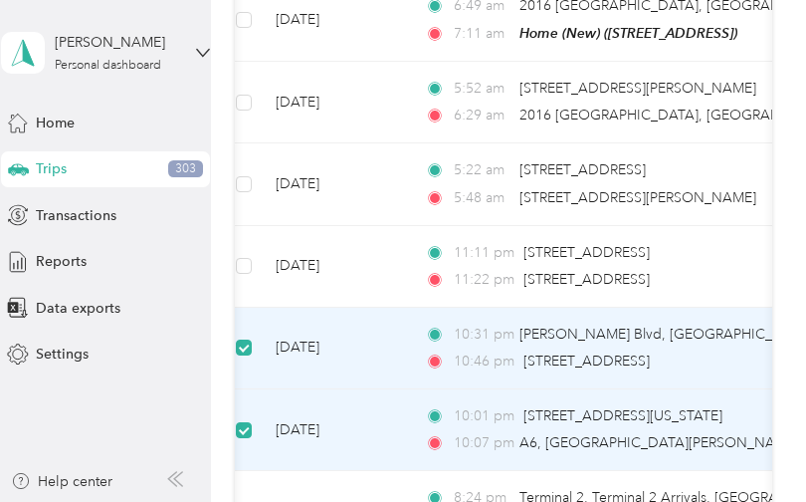
scroll to position [769, 0]
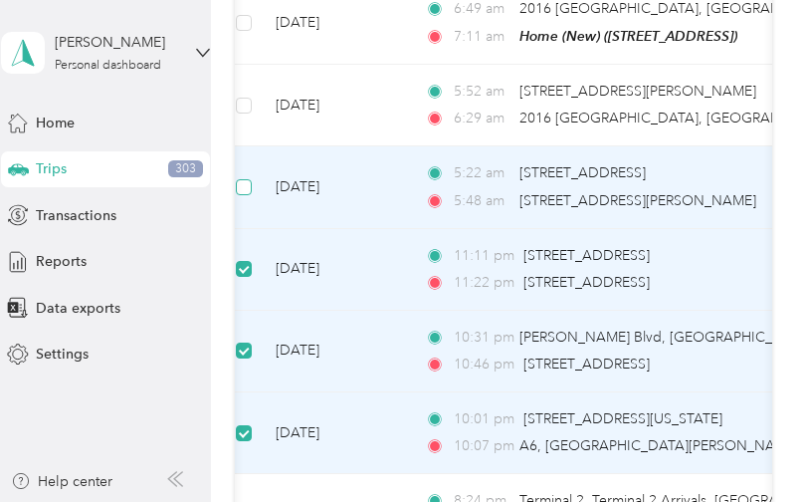
click at [247, 192] on label at bounding box center [244, 187] width 16 height 22
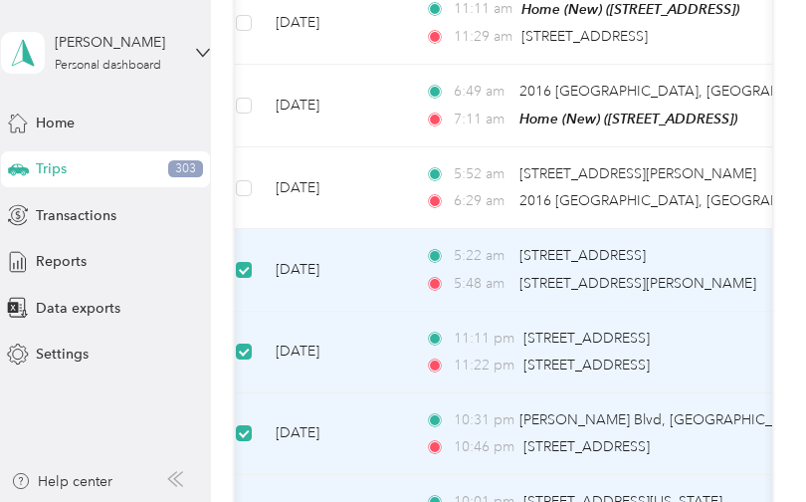
scroll to position [647, 0]
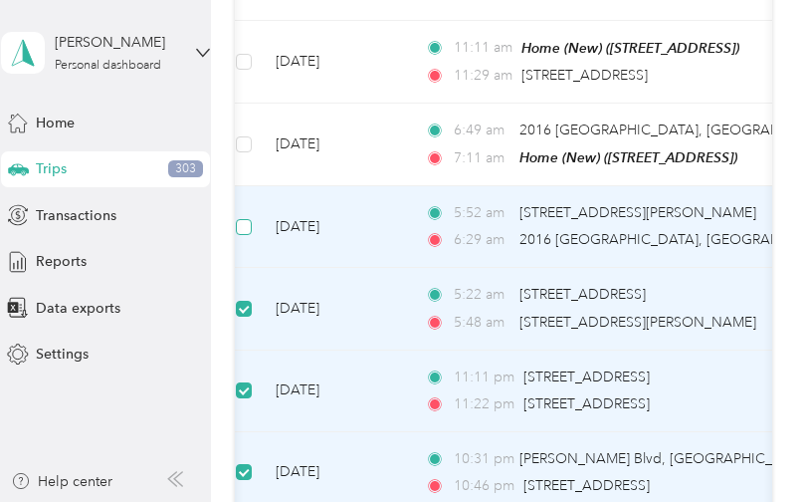
click at [249, 235] on span at bounding box center [244, 227] width 16 height 16
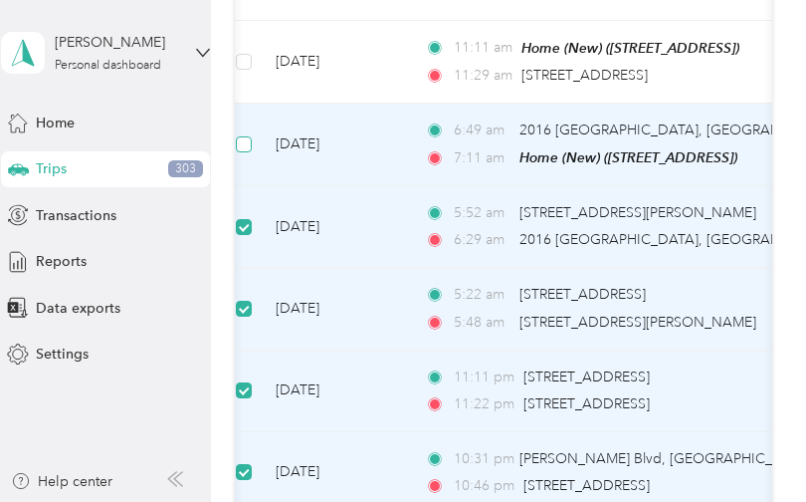
click at [245, 152] on span at bounding box center [244, 144] width 16 height 16
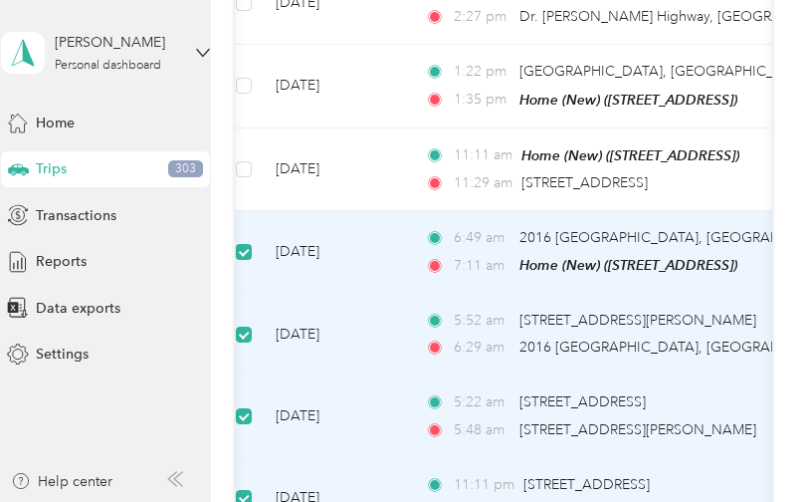
scroll to position [533, 0]
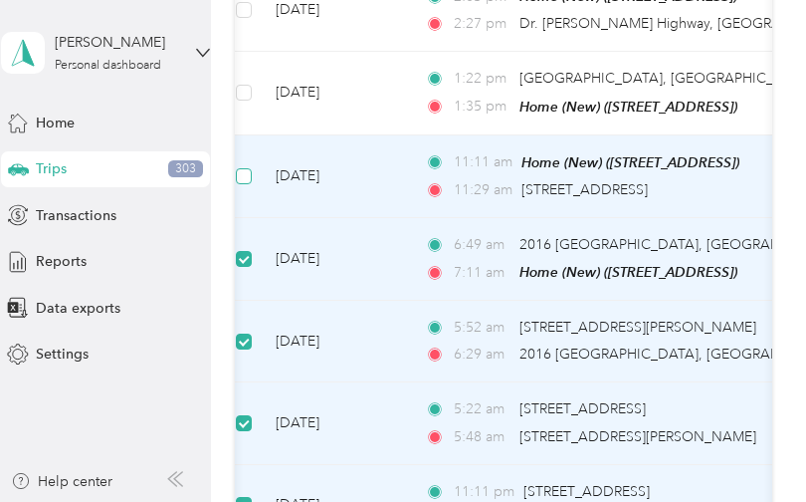
click at [249, 184] on span at bounding box center [244, 176] width 16 height 16
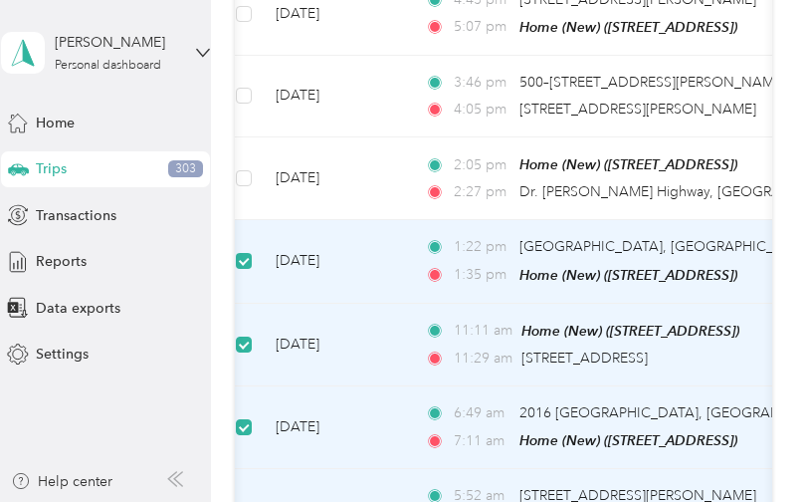
scroll to position [363, 0]
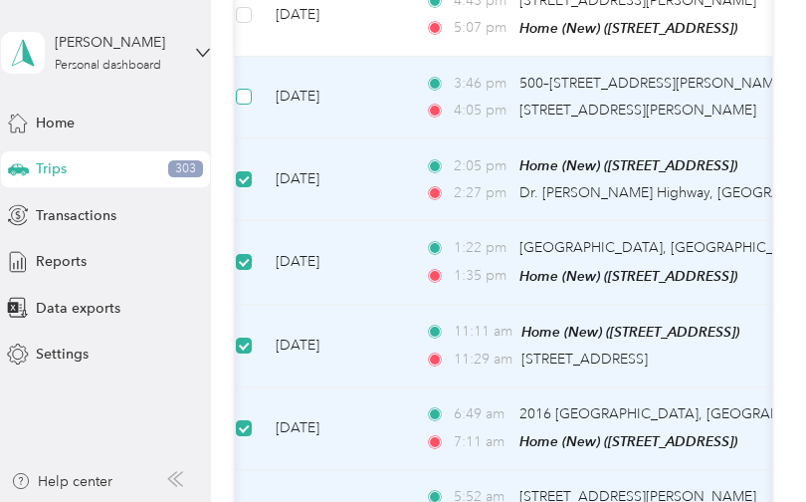
click at [249, 105] on span at bounding box center [244, 97] width 16 height 16
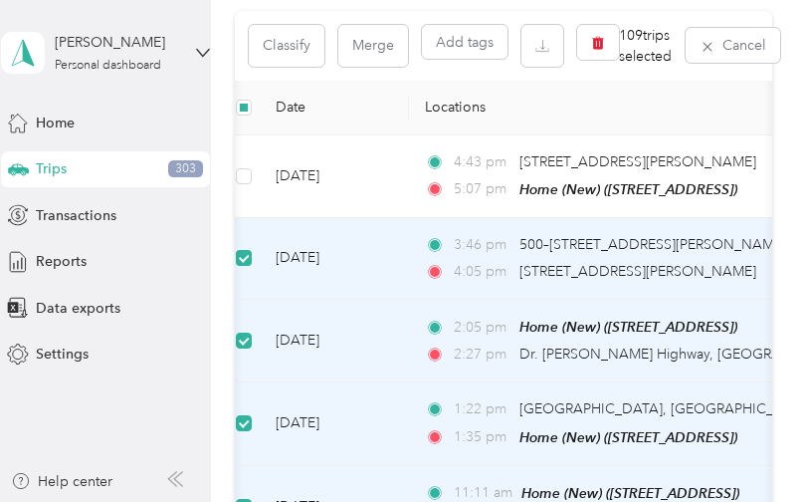
scroll to position [200, 0]
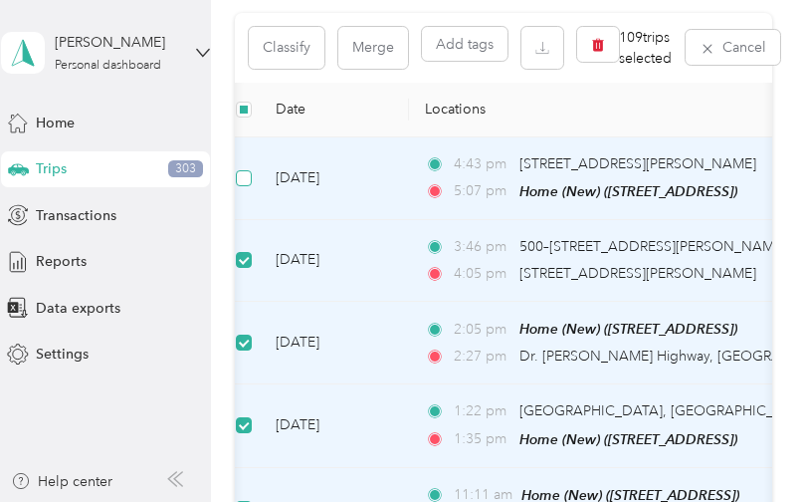
click at [249, 186] on span at bounding box center [244, 178] width 16 height 16
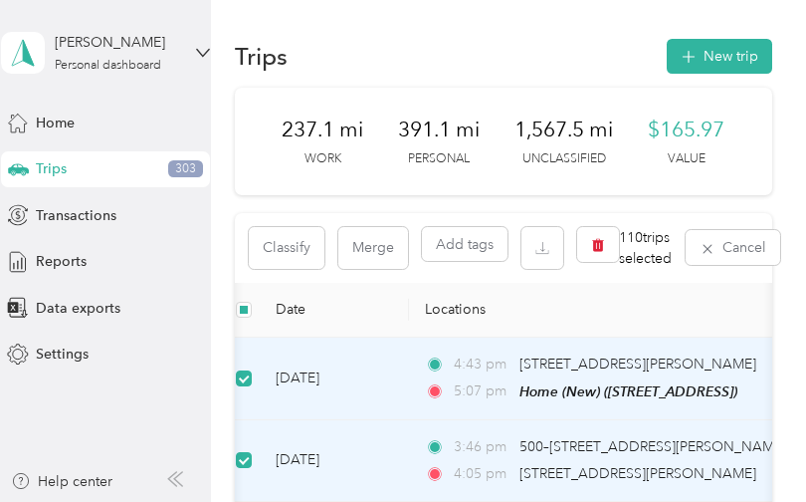
scroll to position [0, 0]
click at [302, 249] on button "Classify" at bounding box center [287, 248] width 76 height 42
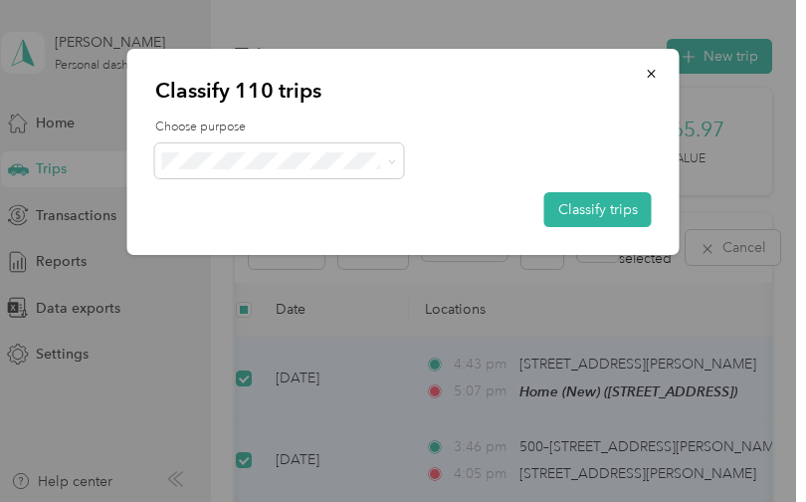
click at [272, 200] on li "Four S LLC" at bounding box center [279, 194] width 249 height 35
click at [599, 207] on button "Classify trips" at bounding box center [599, 209] width 108 height 35
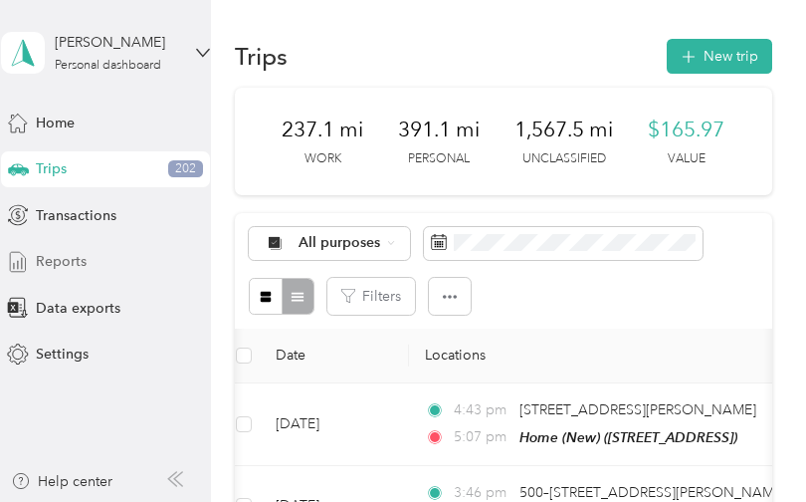
click at [75, 258] on span "Reports" at bounding box center [61, 261] width 51 height 21
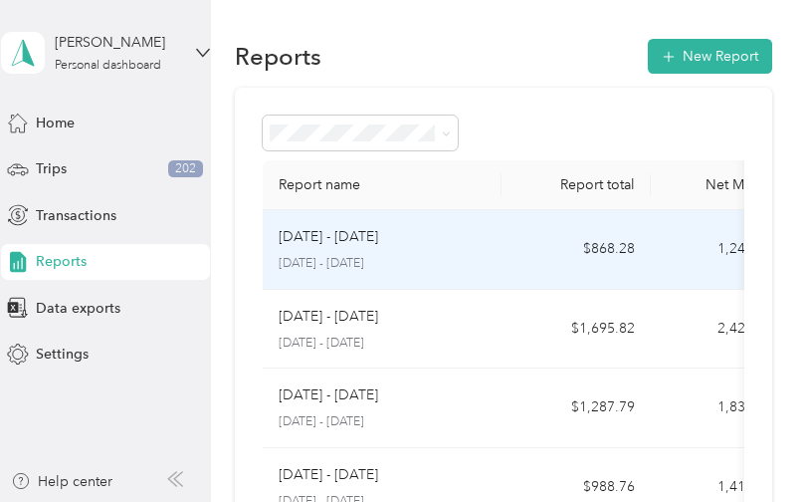
click at [530, 274] on td "$868.28" at bounding box center [576, 250] width 149 height 80
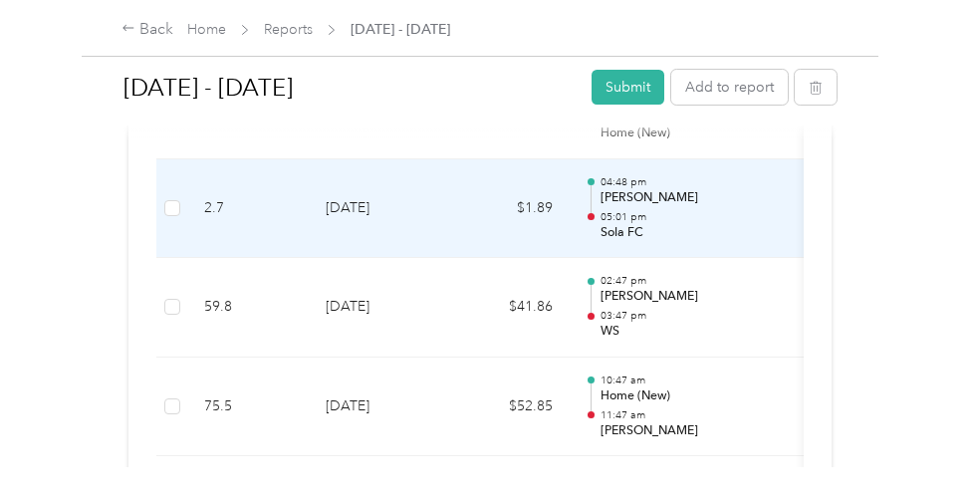
scroll to position [11101, 0]
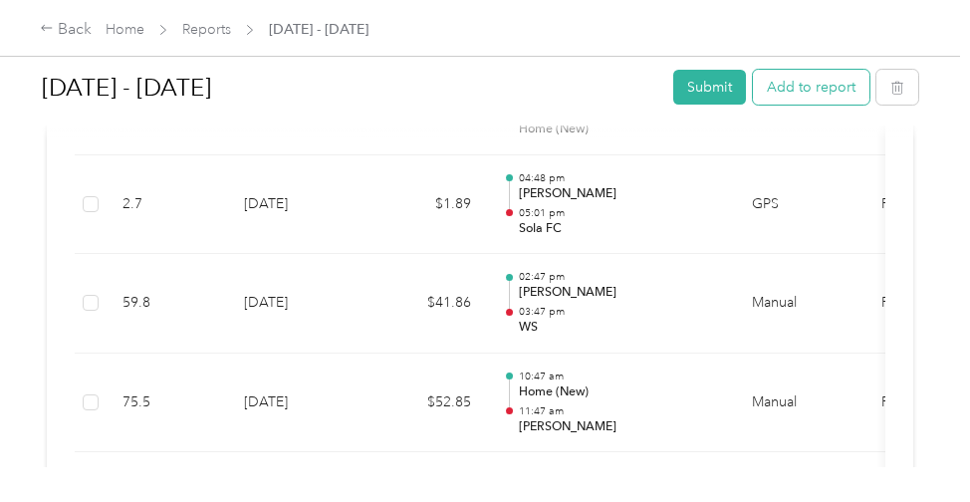
click at [805, 89] on button "Add to report" at bounding box center [811, 87] width 116 height 35
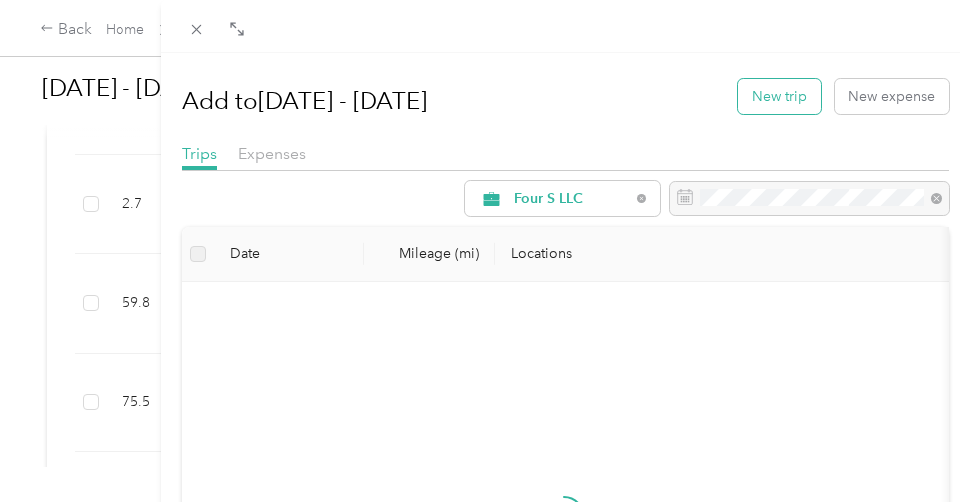
click at [779, 99] on button "New trip" at bounding box center [779, 96] width 83 height 35
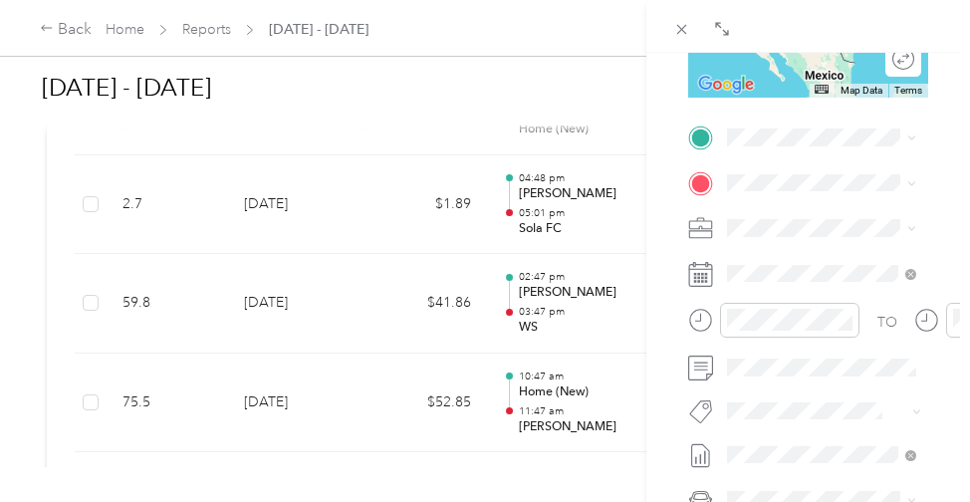
scroll to position [390, 0]
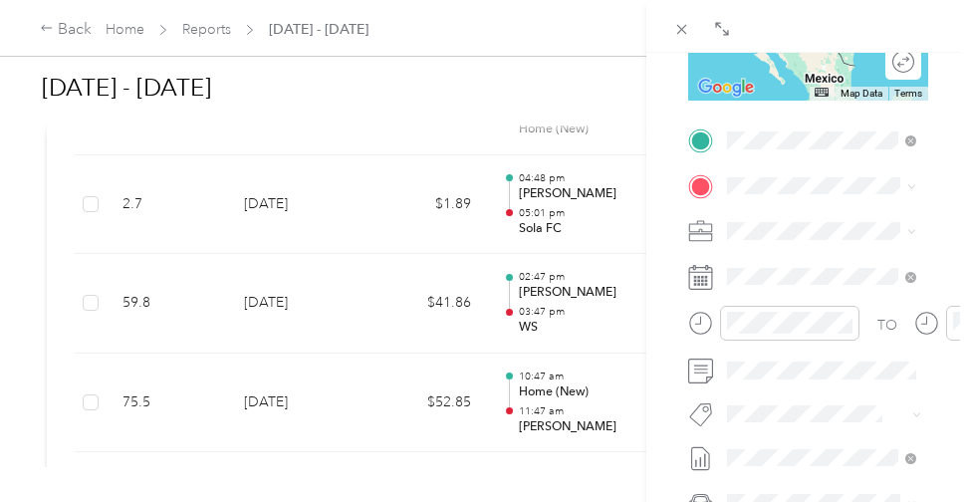
drag, startPoint x: 798, startPoint y: 177, endPoint x: 822, endPoint y: 247, distance: 73.7
click at [805, 247] on span "4 Oliver Ct, Greensboro, NC, United States , 27406, Greensboro, NC, United Stat…" at bounding box center [838, 300] width 147 height 121
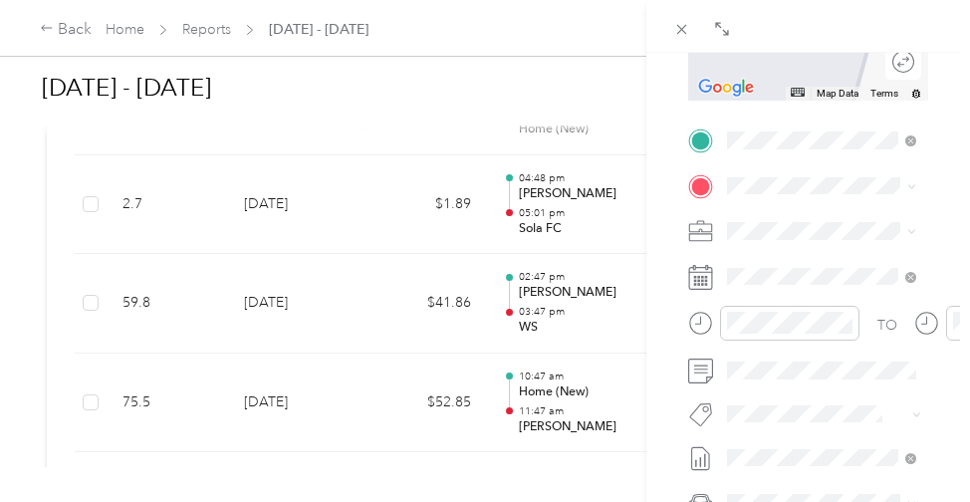
click at [805, 303] on div "Home (New) 8101 Green Lantern St, Northwest Raleigh, Raleigh, NC , 27613, Ralei…" at bounding box center [828, 282] width 126 height 42
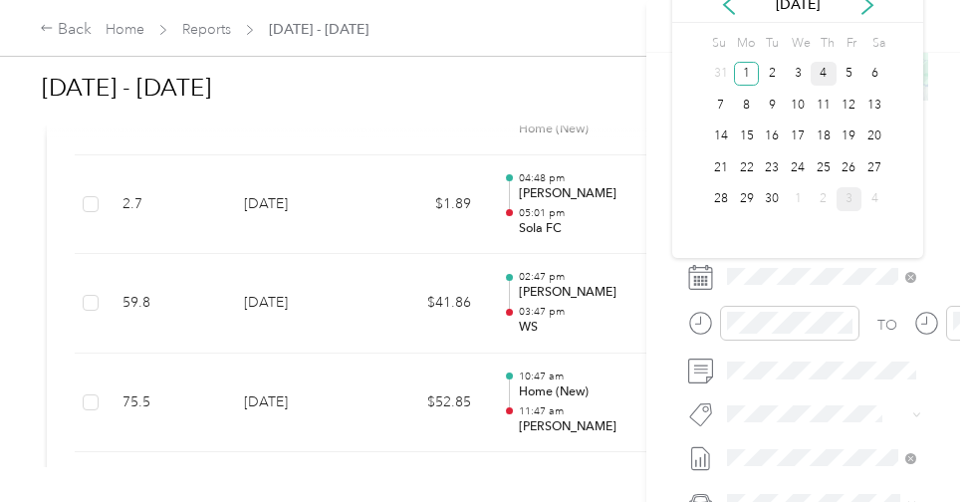
click at [805, 74] on div "4" at bounding box center [823, 74] width 26 height 25
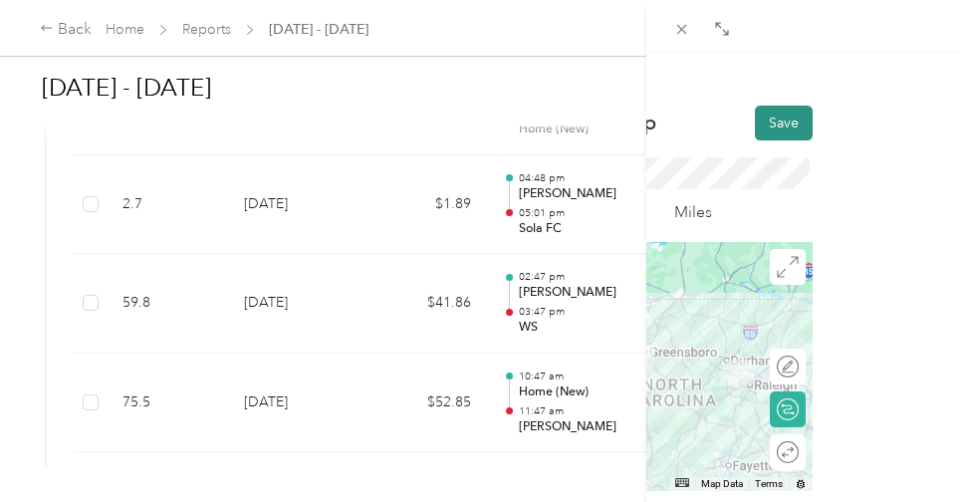
scroll to position [0, 119]
click at [795, 121] on button "Save" at bounding box center [784, 123] width 58 height 35
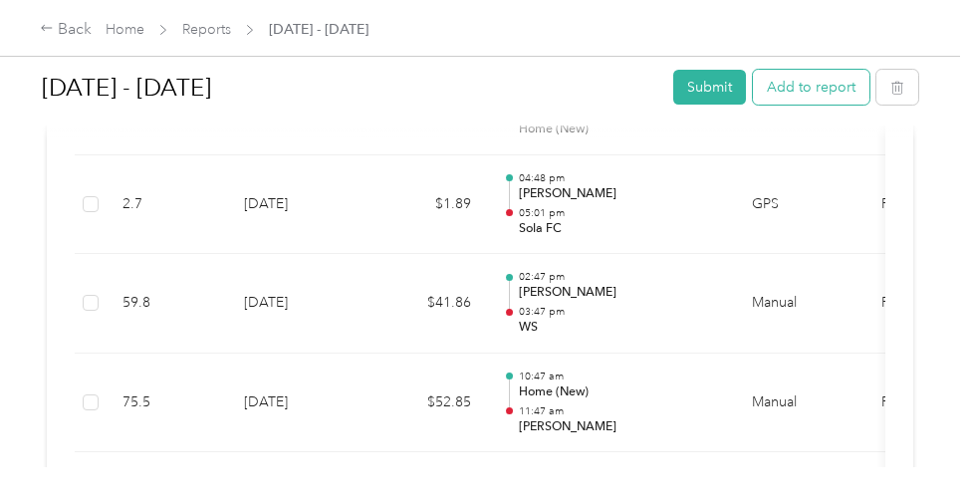
click at [778, 93] on button "Add to report" at bounding box center [811, 87] width 116 height 35
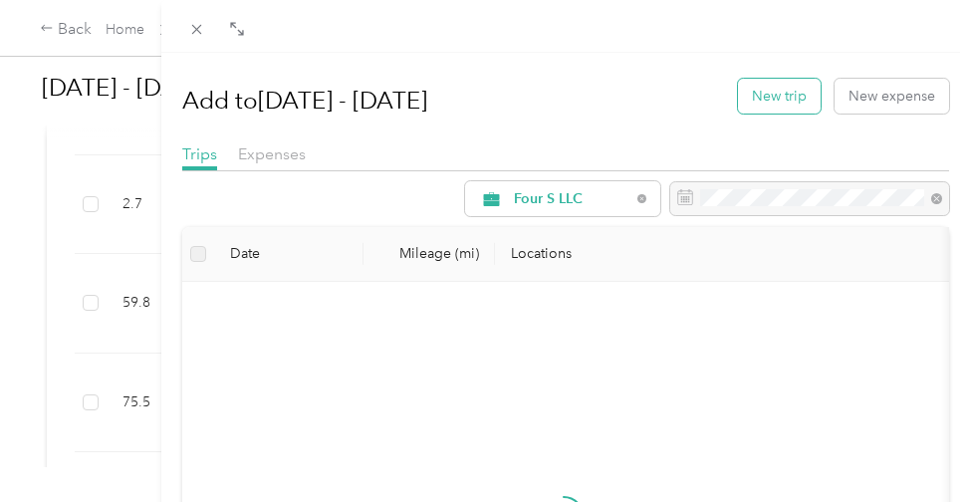
click at [784, 97] on button "New trip" at bounding box center [779, 96] width 83 height 35
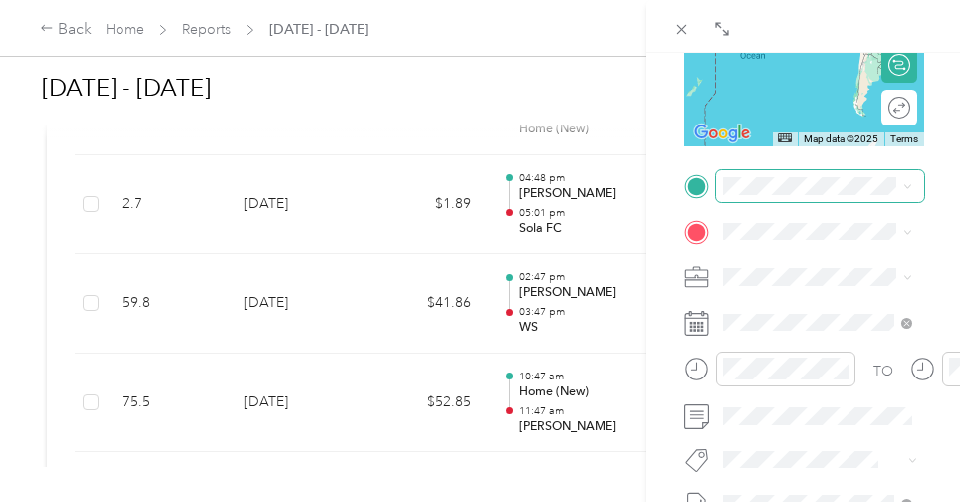
scroll to position [350, 2]
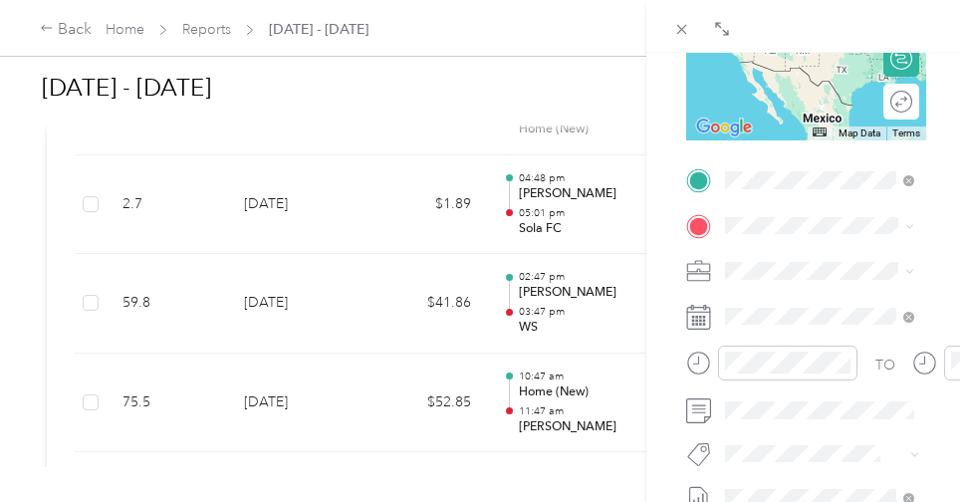
click at [801, 296] on div "Home (New) 8101 Green Lantern St, Northwest Raleigh, Raleigh, NC , 27613, Ralei…" at bounding box center [826, 278] width 126 height 42
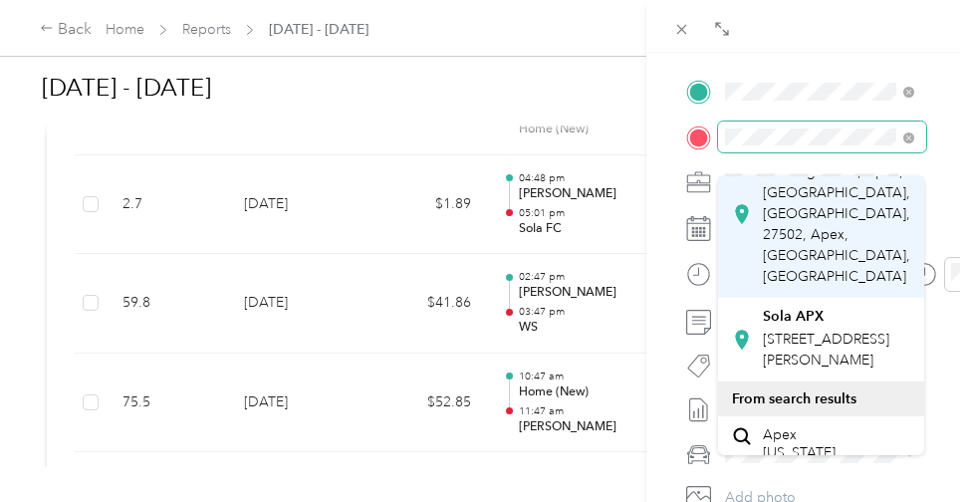
scroll to position [436, 1]
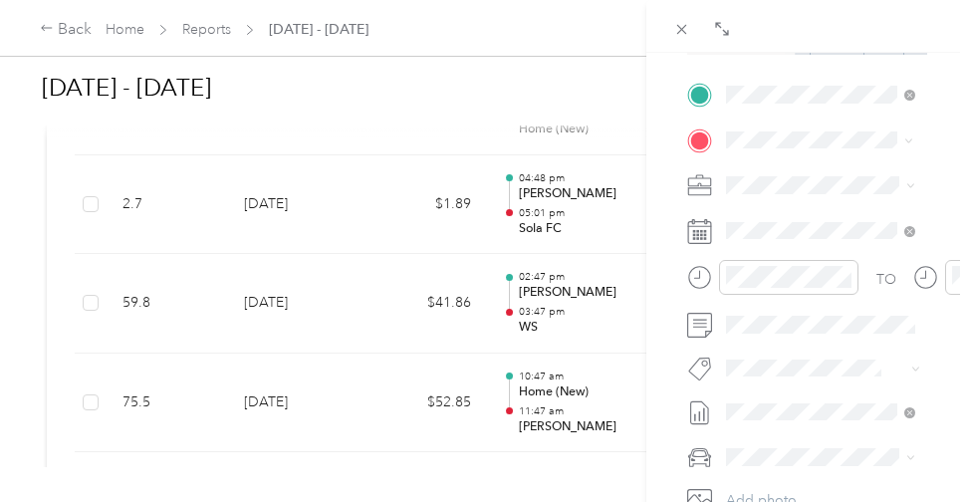
click at [801, 329] on div "Sola APX 800 W Williams St, 27502, Apex, NC, United States" at bounding box center [837, 320] width 147 height 63
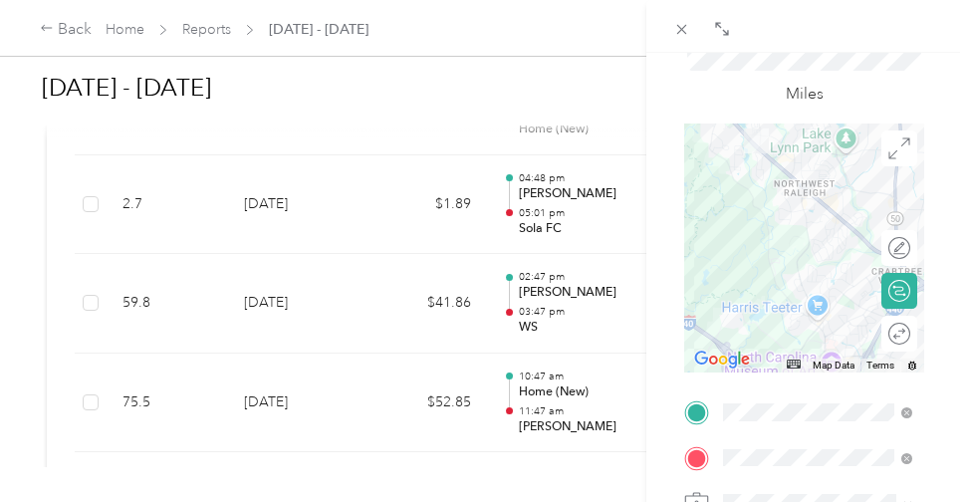
scroll to position [125, 4]
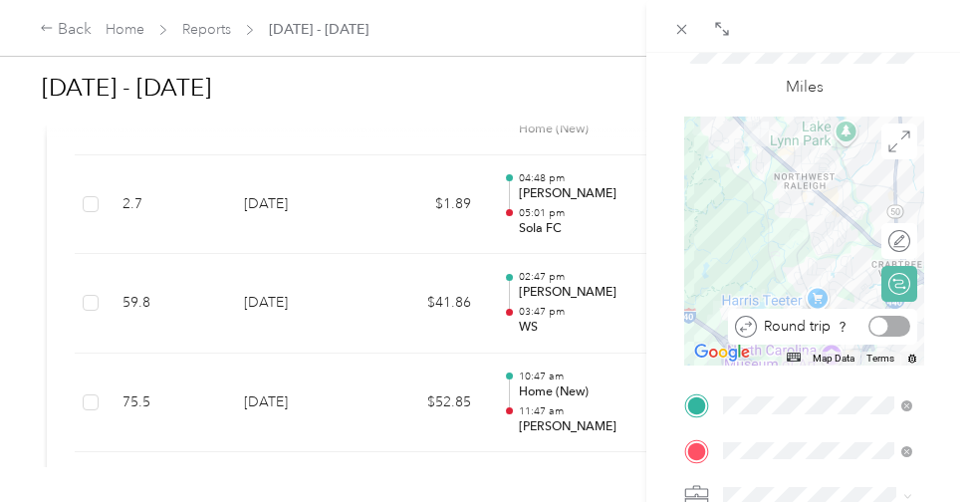
click at [805, 322] on div at bounding box center [889, 326] width 42 height 21
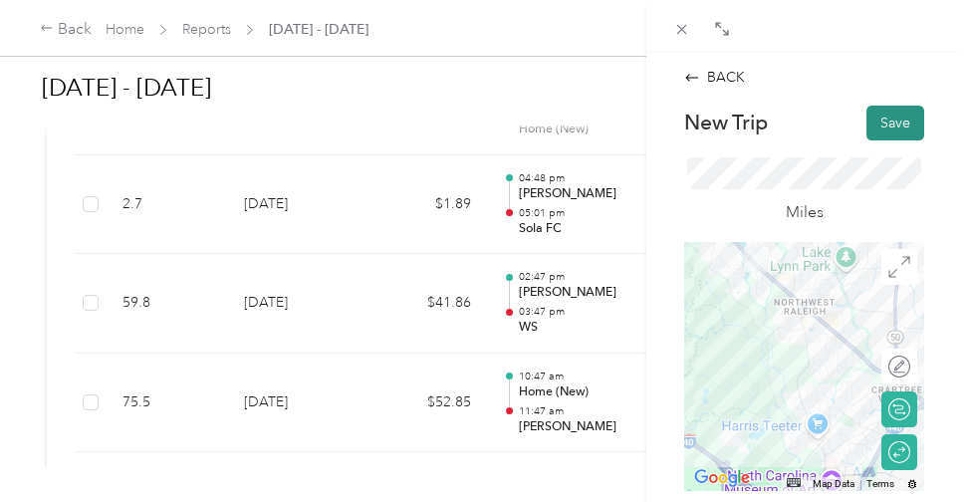
scroll to position [0, 4]
click at [805, 130] on button "Save" at bounding box center [895, 123] width 58 height 35
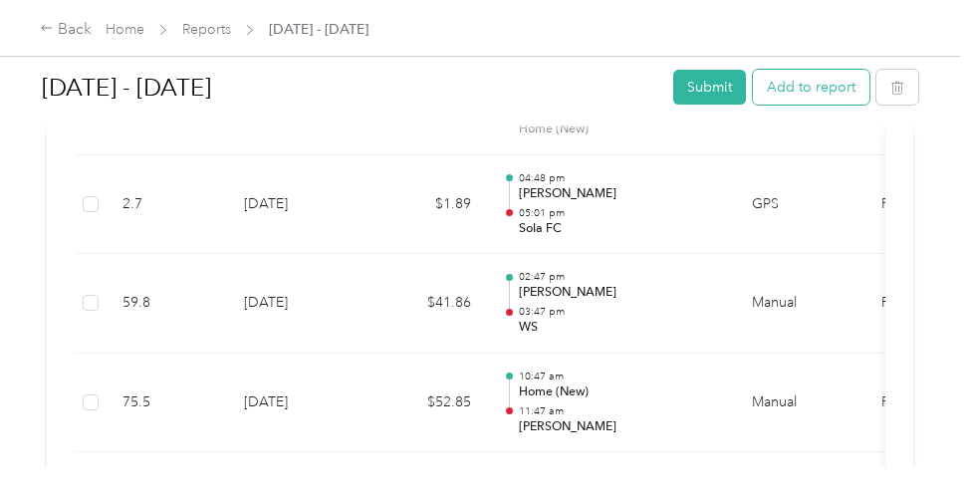
click at [805, 90] on button "Add to report" at bounding box center [811, 87] width 116 height 35
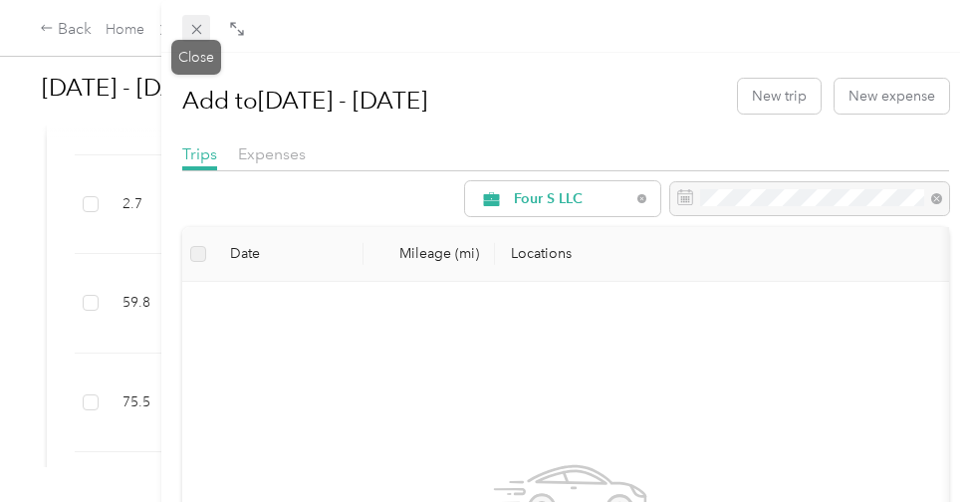
click at [198, 32] on icon at bounding box center [196, 30] width 10 height 10
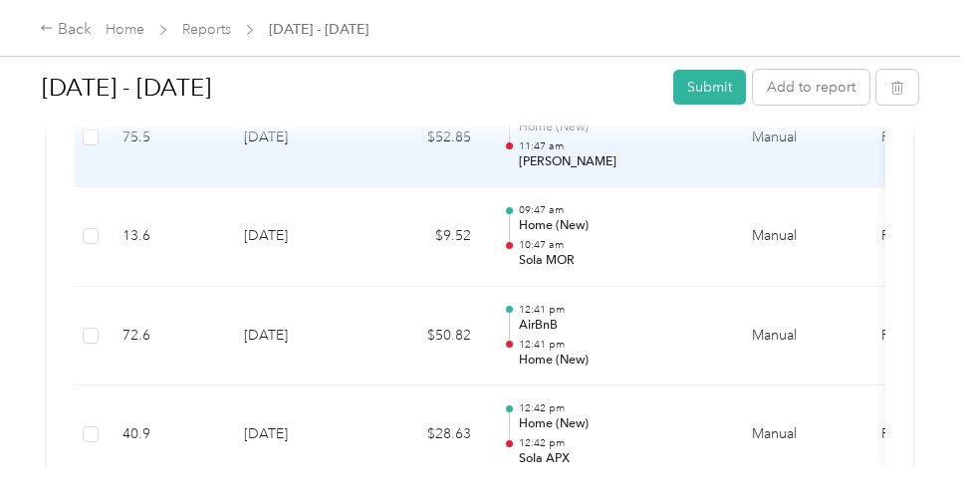
scroll to position [11334, 0]
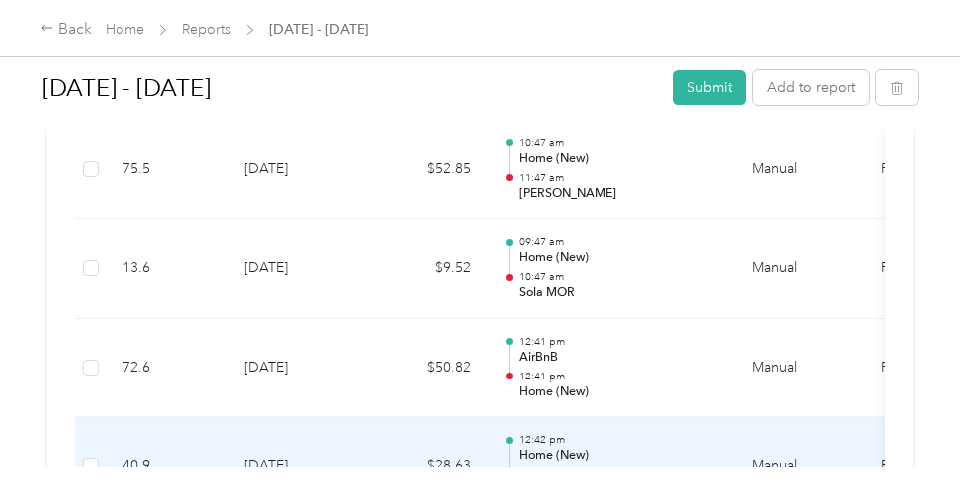
click at [353, 417] on td "9-1-2025" at bounding box center [297, 467] width 139 height 100
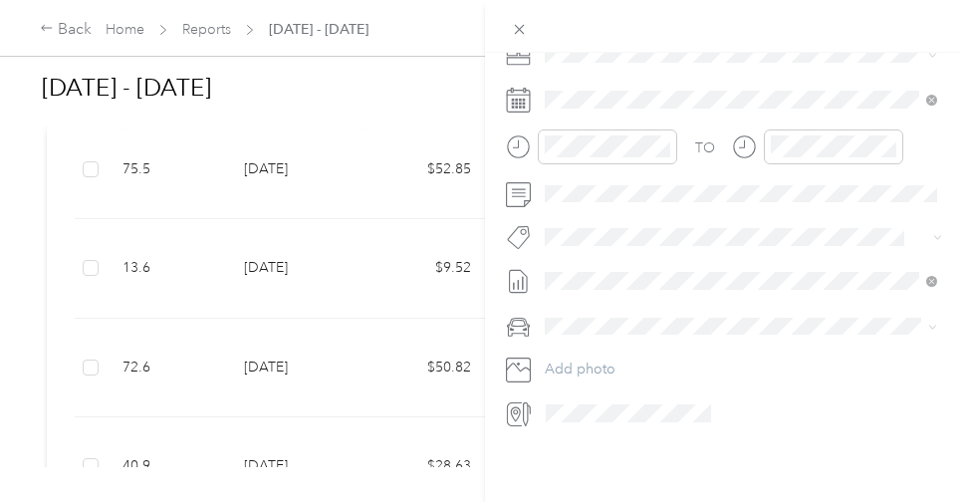
scroll to position [503, 0]
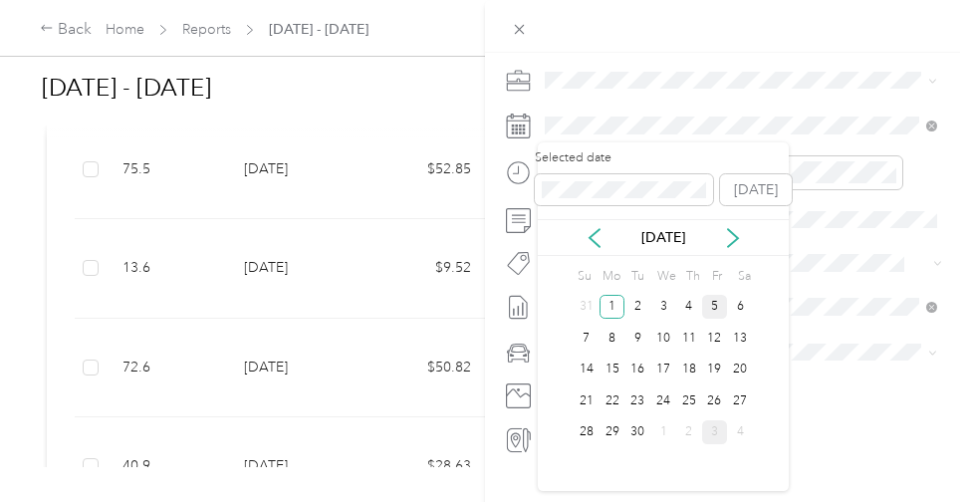
drag, startPoint x: 694, startPoint y: 309, endPoint x: 706, endPoint y: 310, distance: 12.0
click at [693, 309] on div "4" at bounding box center [689, 307] width 26 height 25
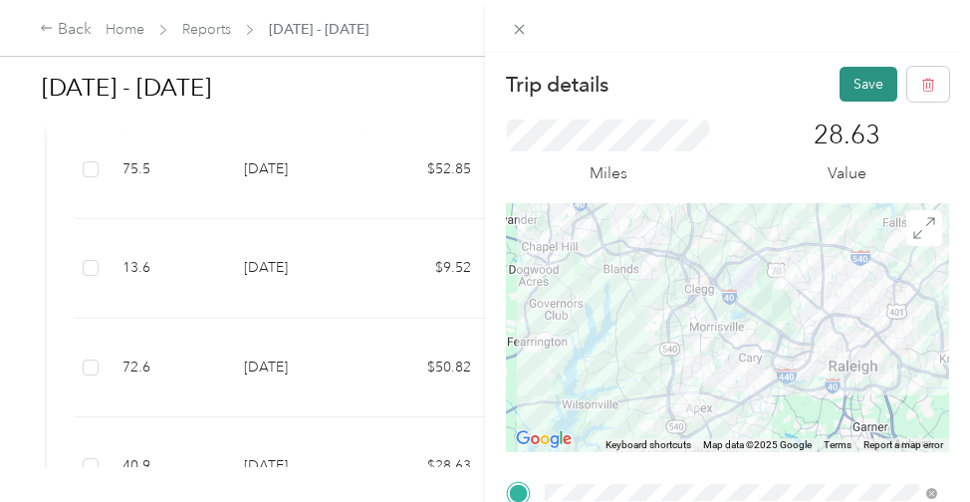
scroll to position [0, 0]
click at [805, 79] on button "Save" at bounding box center [868, 84] width 58 height 35
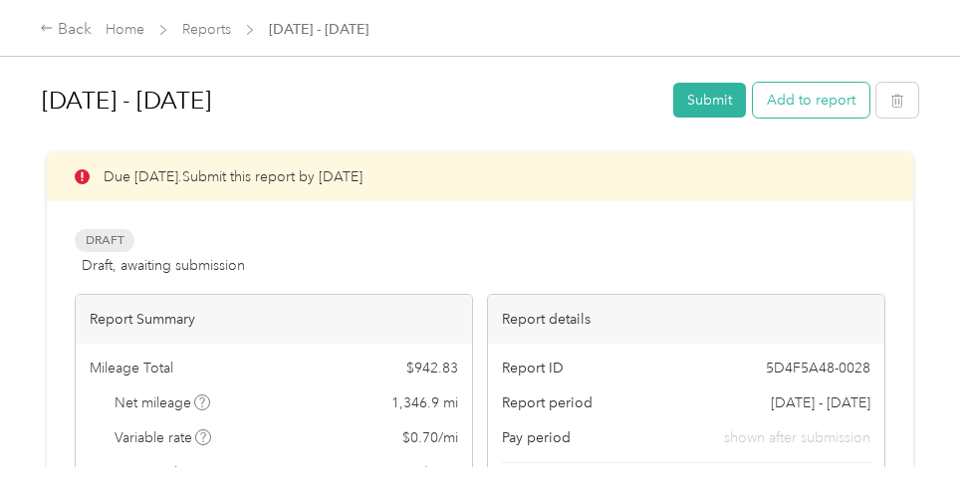
click at [792, 104] on button "Add to report" at bounding box center [811, 100] width 116 height 35
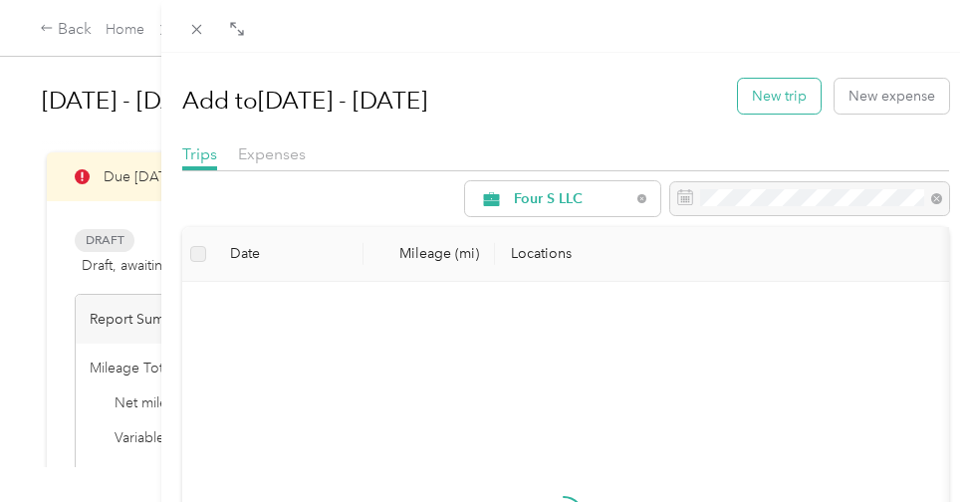
click at [771, 110] on button "New trip" at bounding box center [779, 96] width 83 height 35
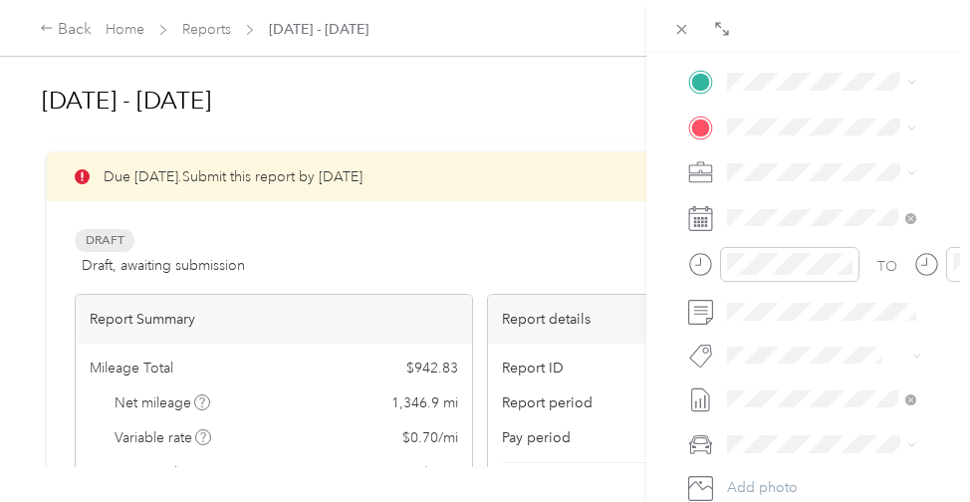
scroll to position [447, 0]
click at [774, 501] on div "Drag to resize Click to close BACK New Trip Save This trip cannot be edited bec…" at bounding box center [480, 502] width 960 height 0
click at [805, 202] on span "Sola Salon Studios, 1728 Fordham Blvd, Chapel Hill, NC 27514, United States , 2…" at bounding box center [838, 233] width 147 height 101
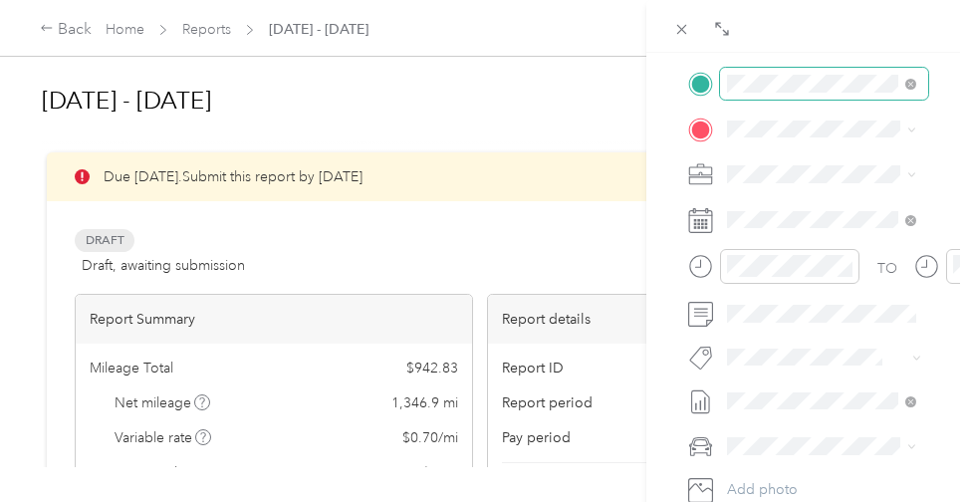
click at [784, 93] on span at bounding box center [824, 84] width 208 height 32
click at [805, 185] on span "8101 Green Lantern St, Northwest Raleigh, Raleigh, NC , 27613, Raleigh, NC, Uni…" at bounding box center [828, 187] width 126 height 17
click at [805, 249] on span "Sola Salon Studios, 1728 Fordham Blvd, Chapel Hill, NC 27514, United States , 2…" at bounding box center [838, 278] width 147 height 101
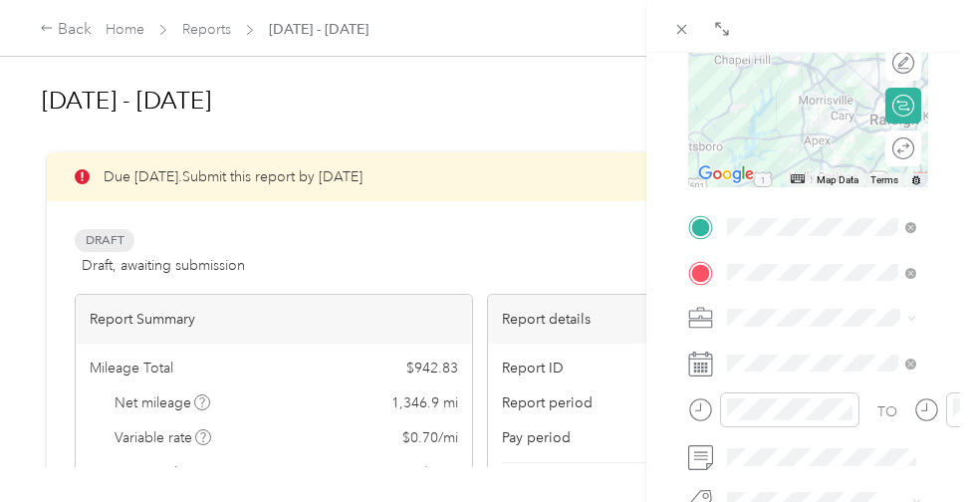
scroll to position [240, 0]
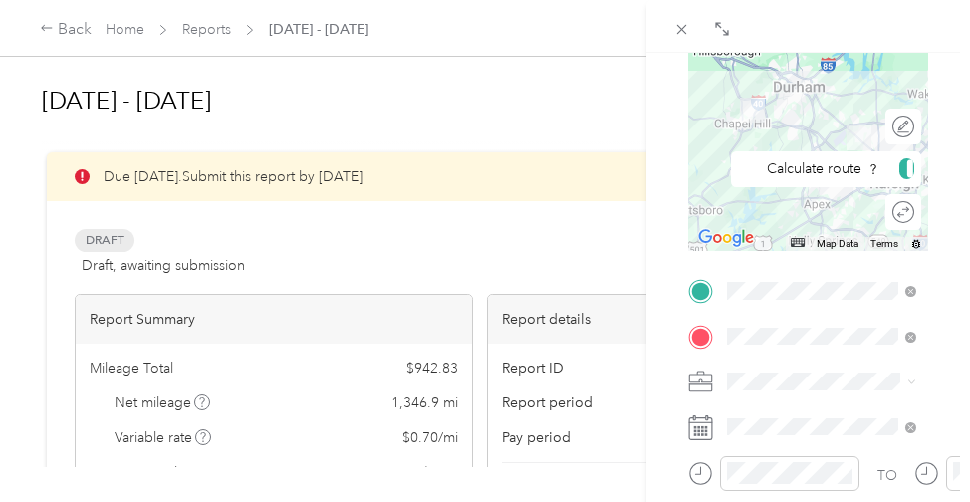
click at [805, 214] on div "Round trip" at bounding box center [903, 212] width 36 height 36
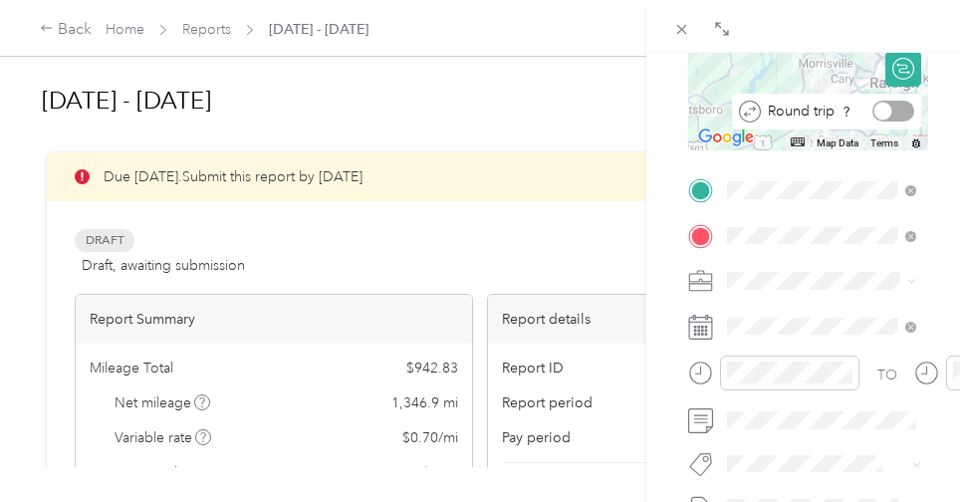
scroll to position [336, 0]
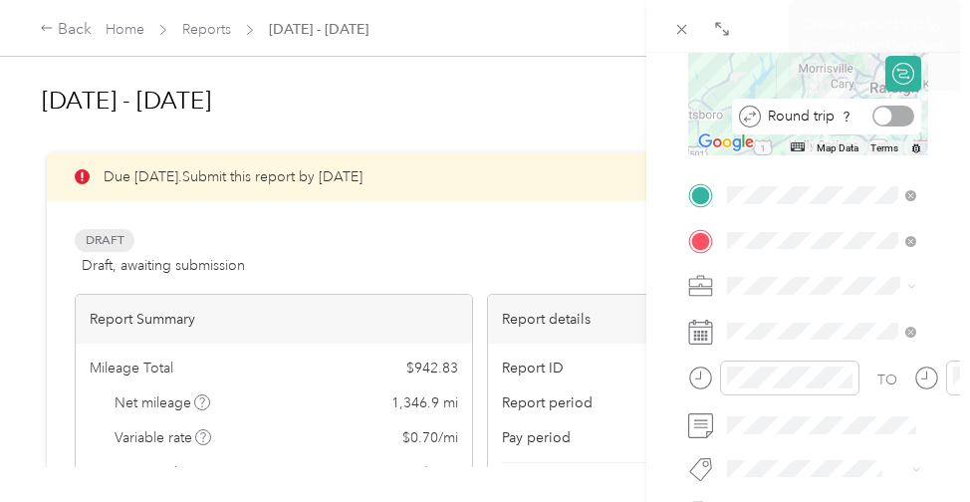
click at [805, 116] on div at bounding box center [893, 116] width 42 height 21
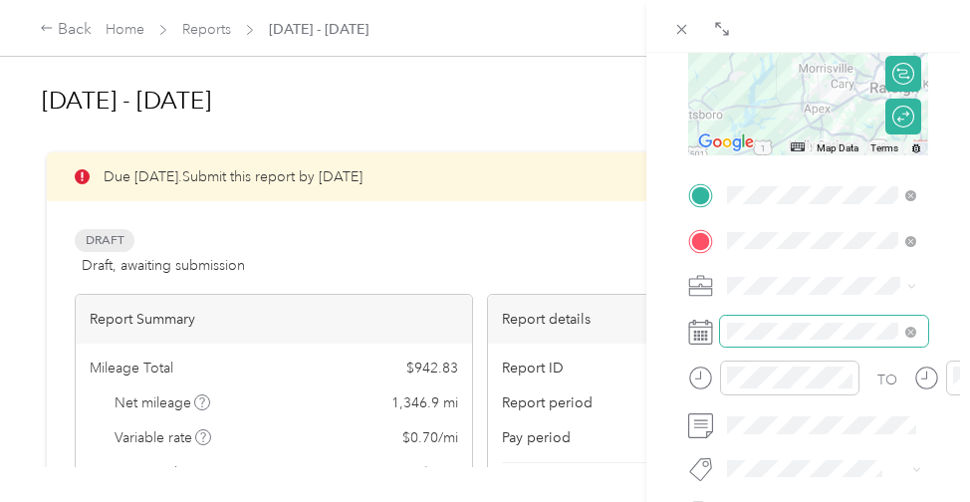
click at [779, 342] on span at bounding box center [824, 332] width 208 height 32
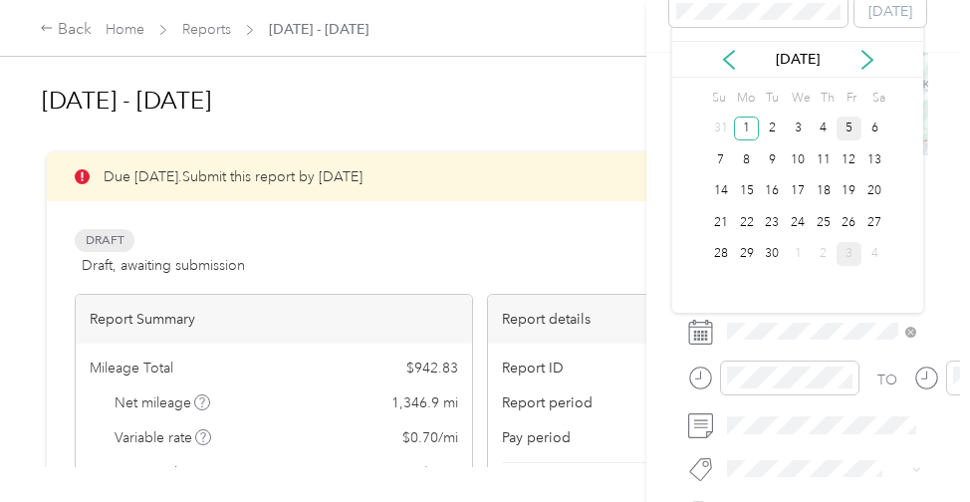
click at [805, 125] on div "5" at bounding box center [849, 128] width 26 height 25
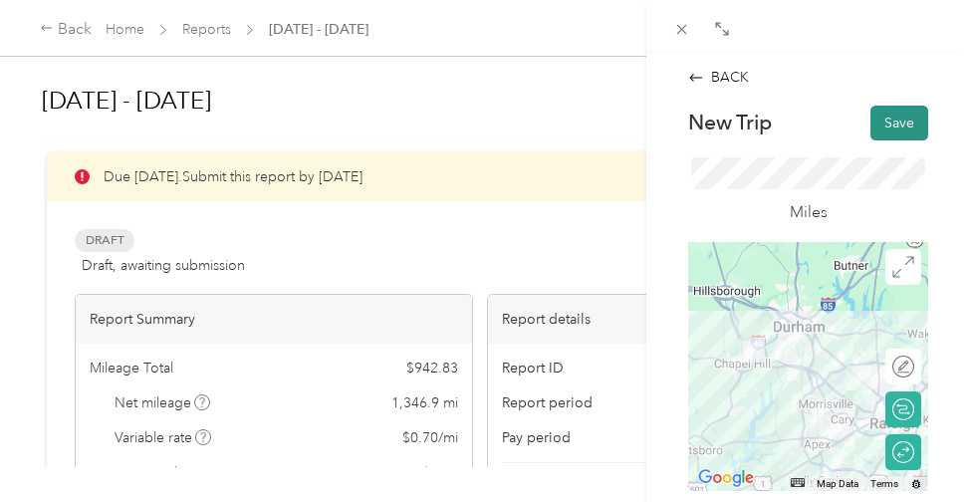
scroll to position [0, 0]
click at [805, 132] on button "Save" at bounding box center [899, 123] width 58 height 35
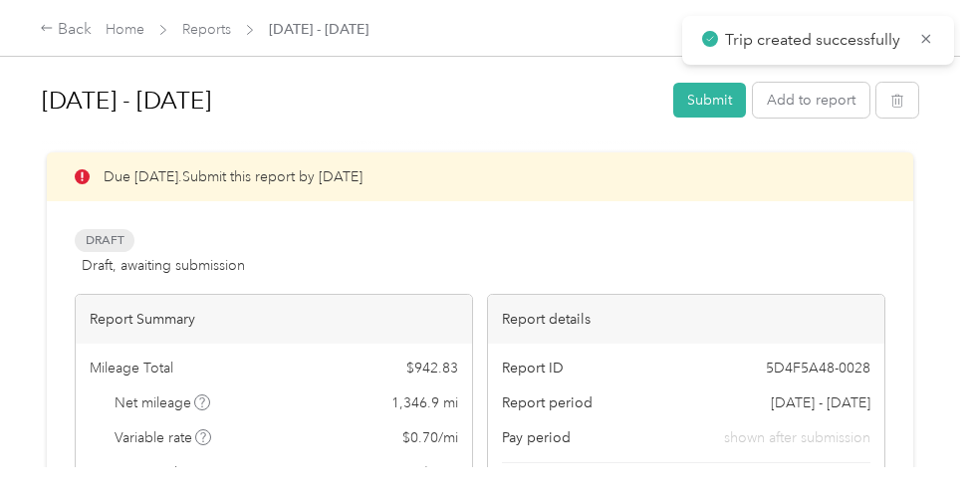
scroll to position [1, 0]
click at [805, 104] on button "Add to report" at bounding box center [811, 99] width 116 height 35
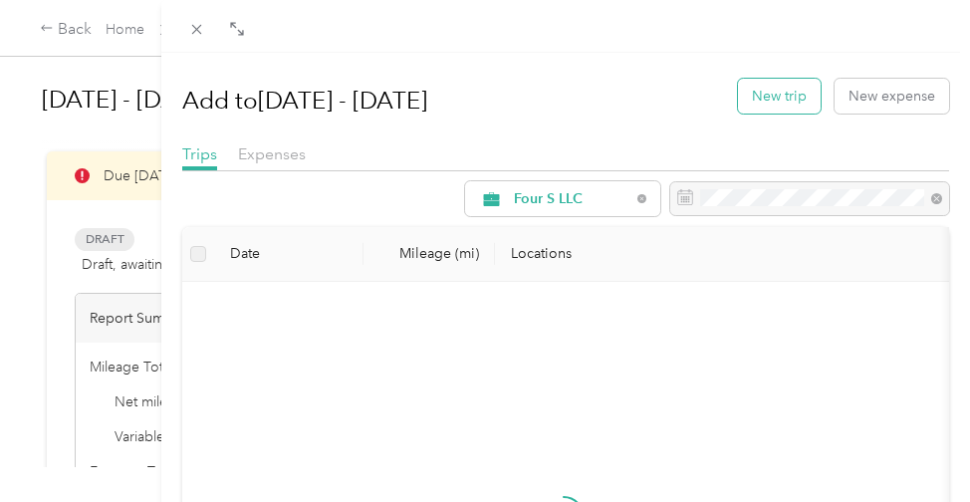
click at [784, 93] on button "New trip" at bounding box center [779, 96] width 83 height 35
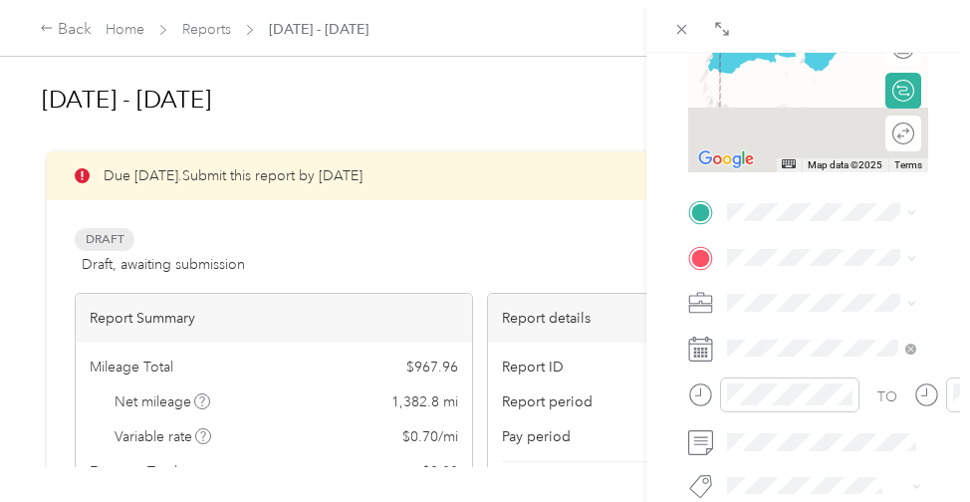
scroll to position [347, 0]
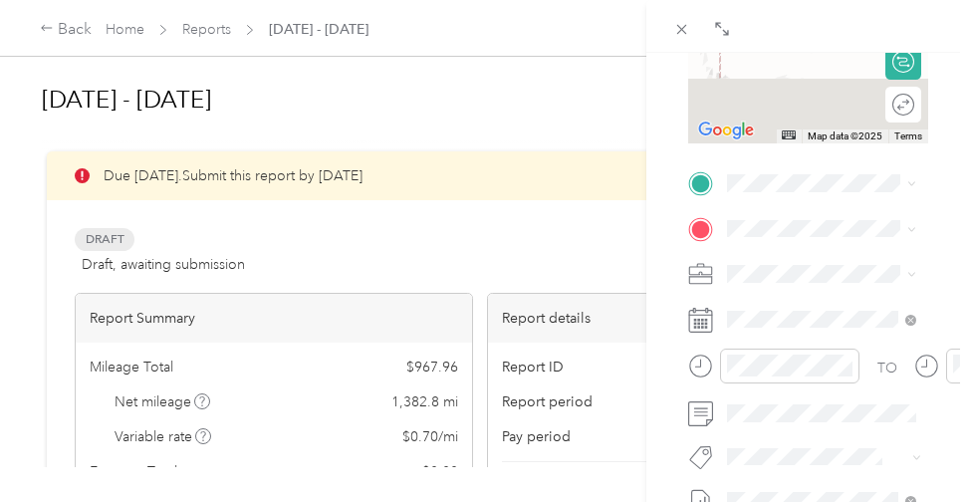
click at [787, 200] on div "TO Add photo" at bounding box center [808, 407] width 240 height 481
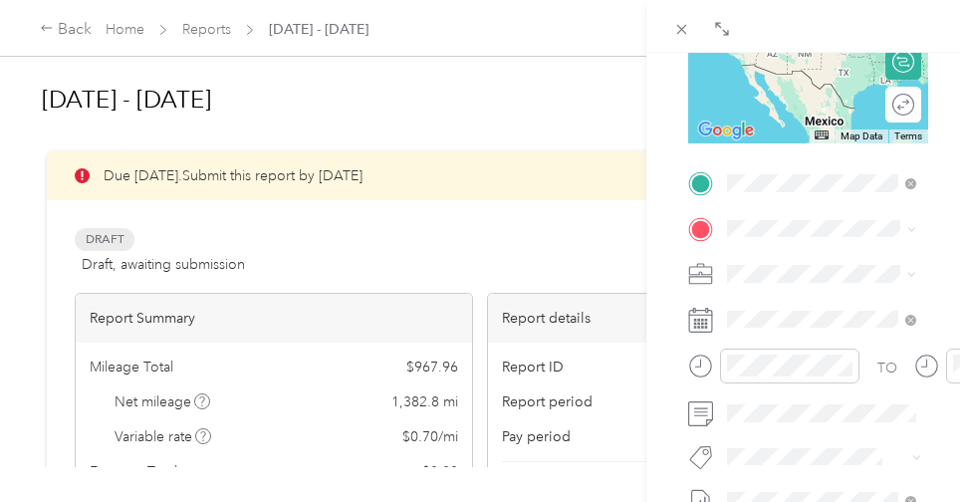
click at [805, 270] on strong "Home (New)" at bounding box center [806, 269] width 83 height 18
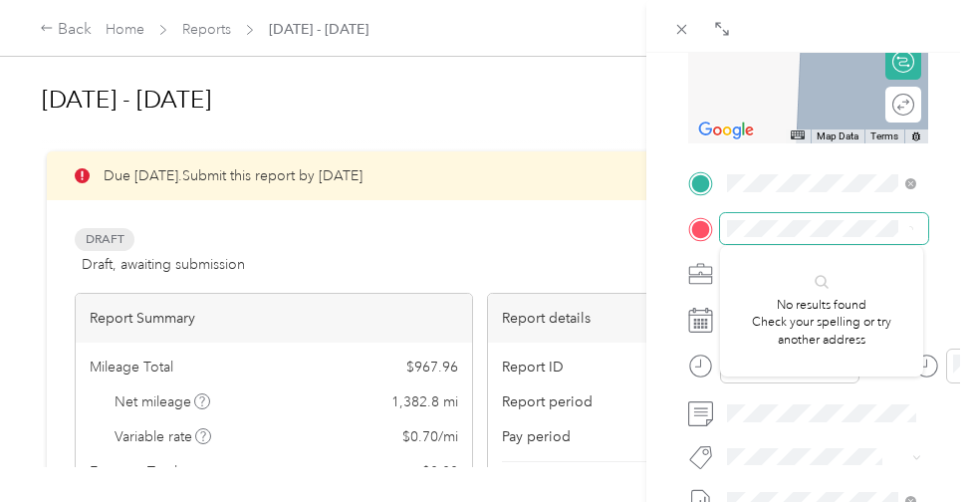
scroll to position [0, 0]
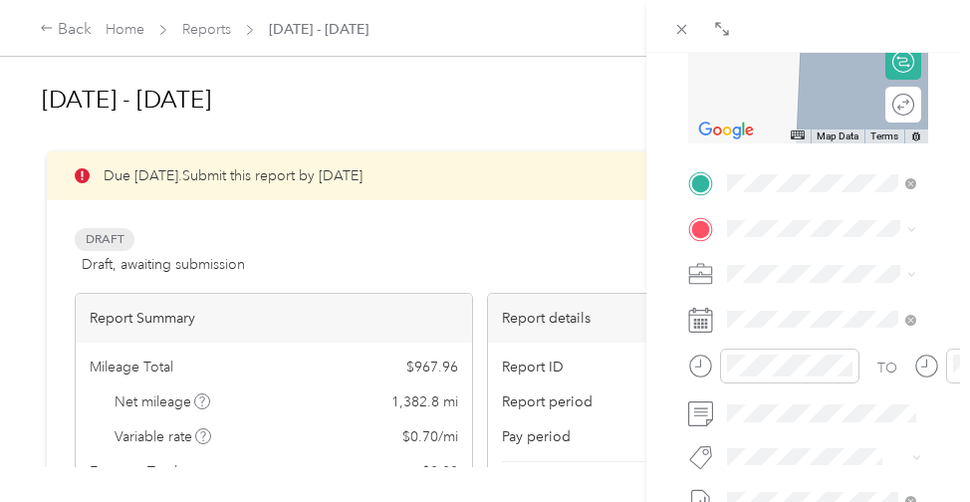
click at [805, 313] on span "416 South Mcdowell Street Raleigh, North Carolina 27601, United States" at bounding box center [838, 315] width 147 height 53
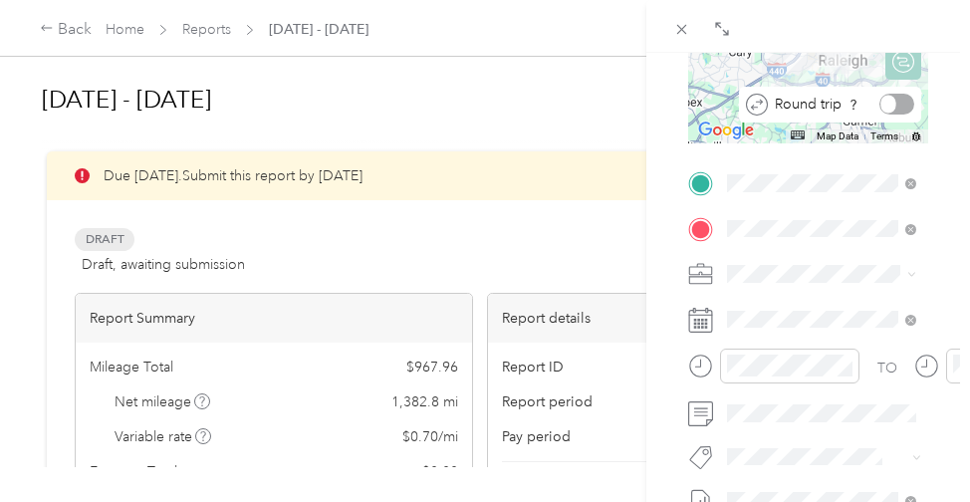
click at [805, 108] on div at bounding box center [896, 104] width 35 height 21
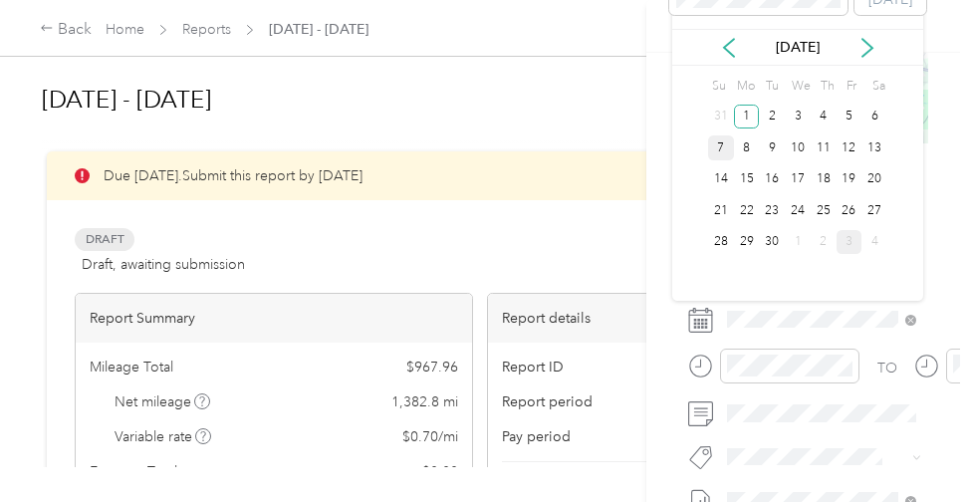
click at [716, 146] on div "7" at bounding box center [721, 147] width 26 height 25
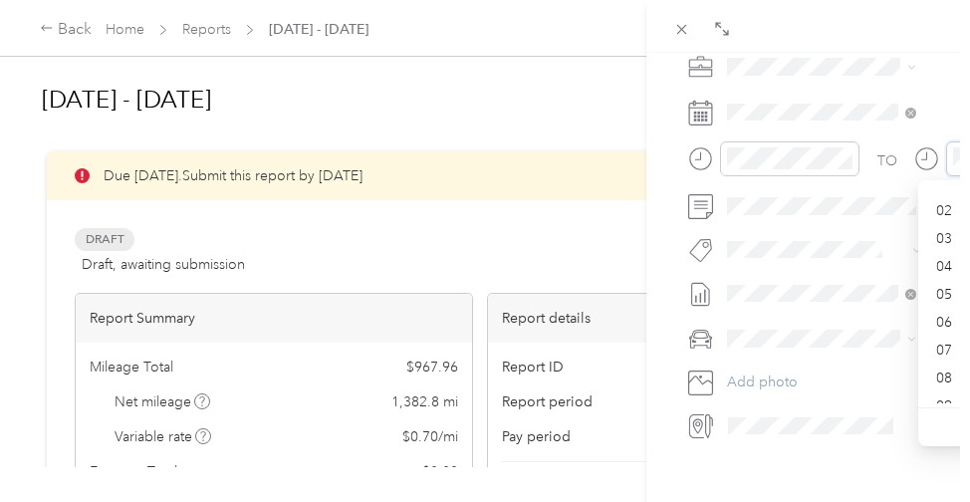
scroll to position [52, 0]
click at [805, 374] on div "08" at bounding box center [946, 373] width 48 height 28
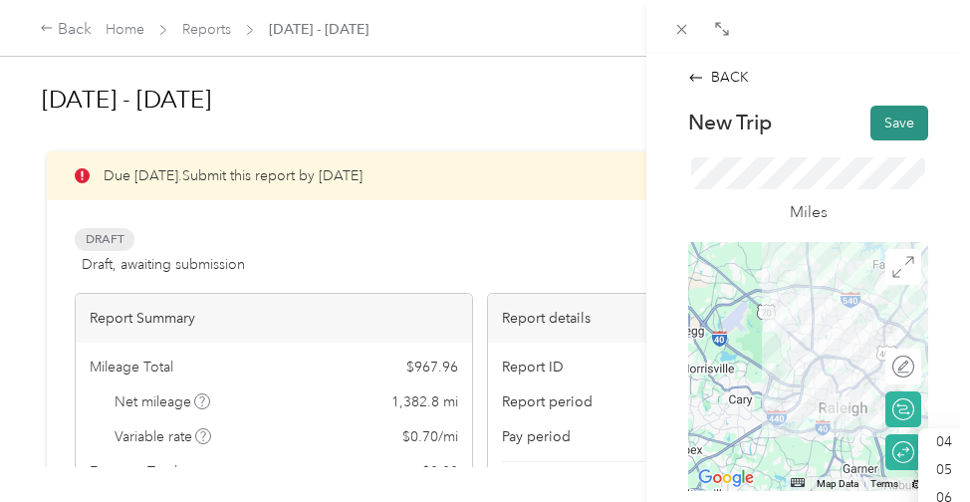
scroll to position [0, 0]
click at [805, 113] on button "Save" at bounding box center [899, 123] width 58 height 35
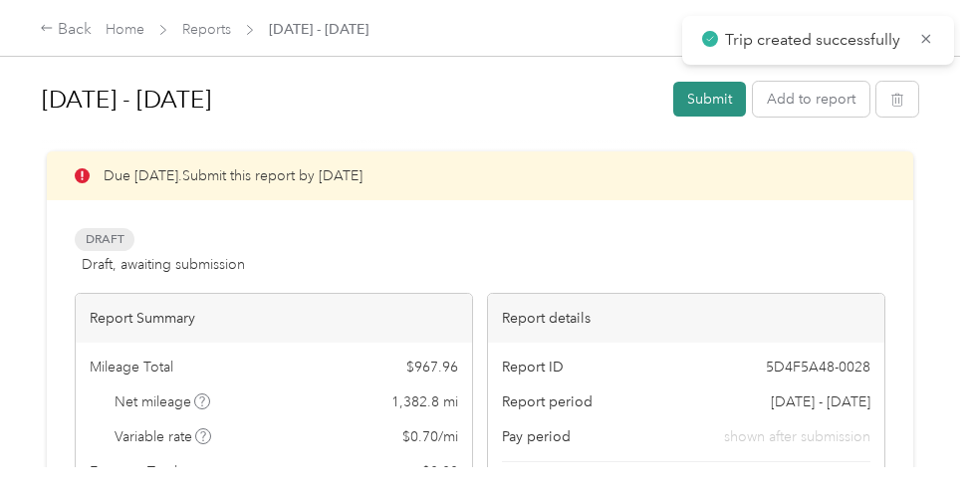
click at [733, 100] on button "Submit" at bounding box center [709, 99] width 73 height 35
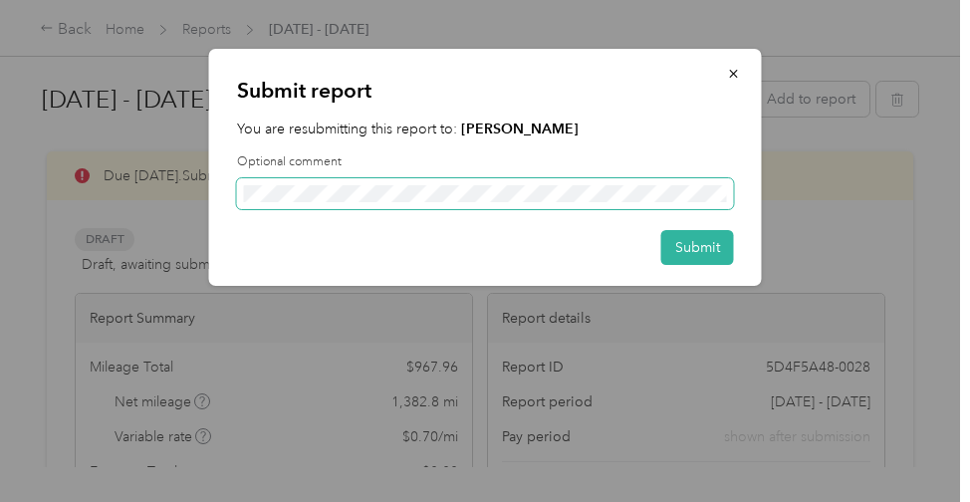
click at [561, 183] on span at bounding box center [485, 194] width 497 height 32
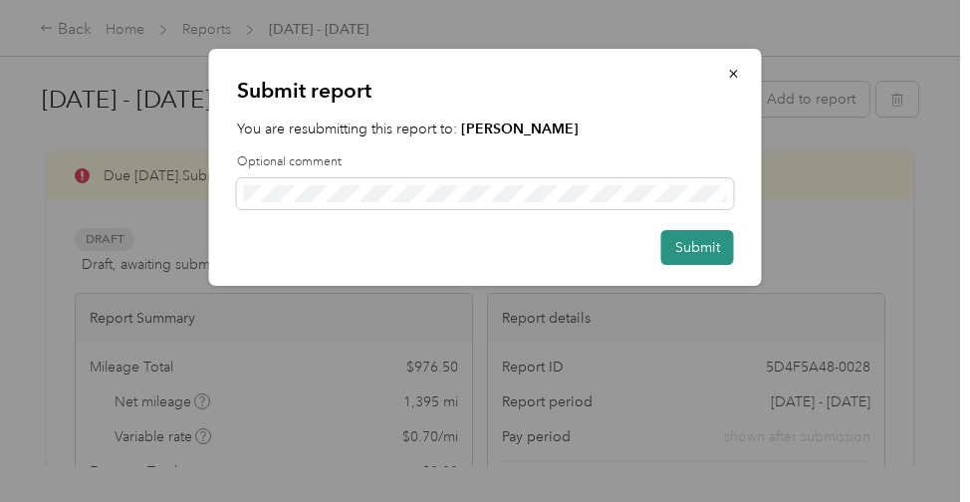
click at [693, 246] on button "Submit" at bounding box center [697, 247] width 73 height 35
